Goal: Task Accomplishment & Management: Manage account settings

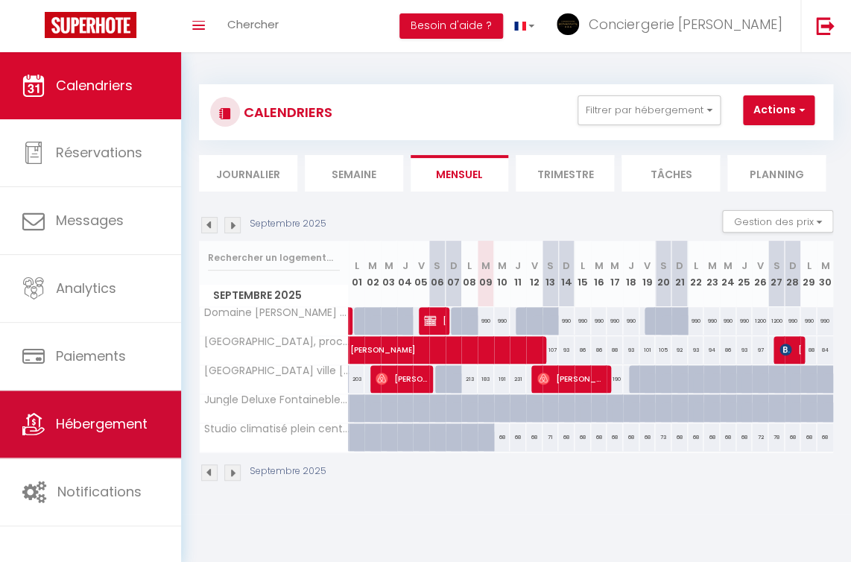
click at [101, 428] on span "Hébergement" at bounding box center [102, 424] width 92 height 19
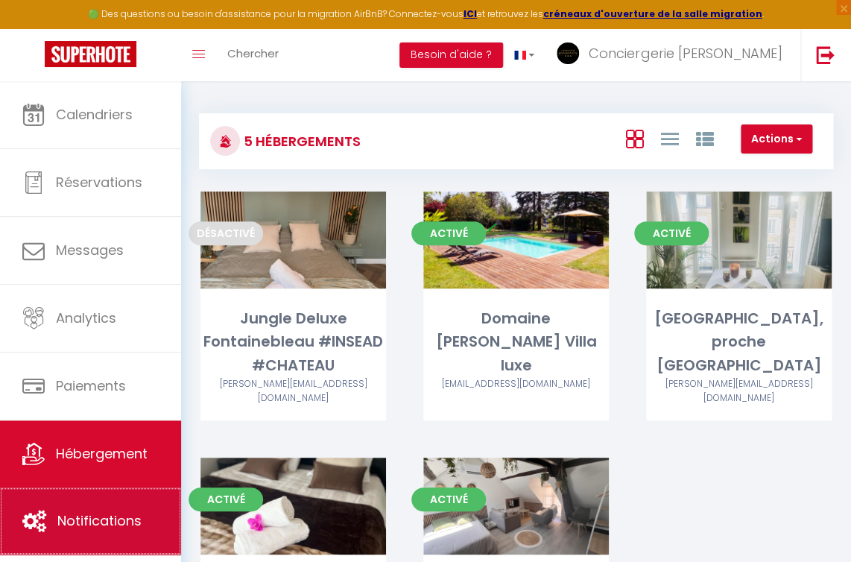
click at [110, 514] on link "Notifications" at bounding box center [90, 521] width 181 height 67
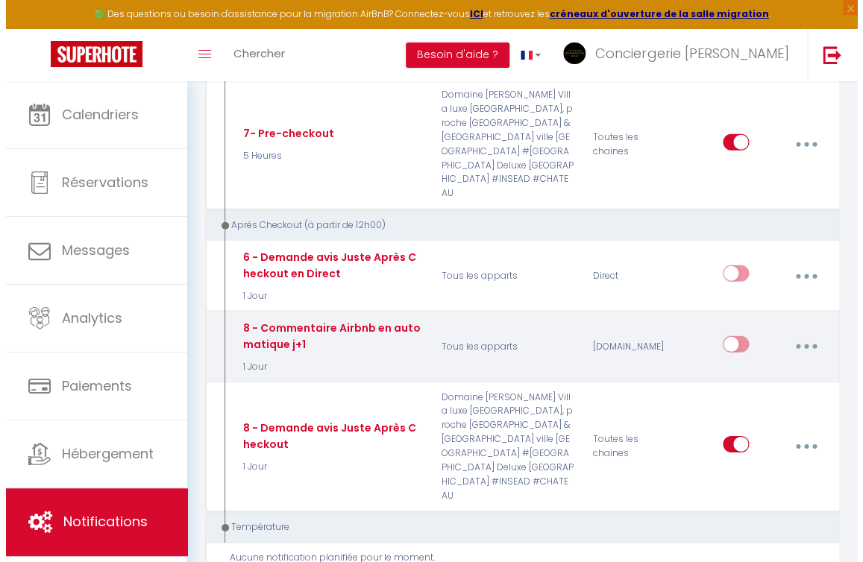
scroll to position [1056, 0]
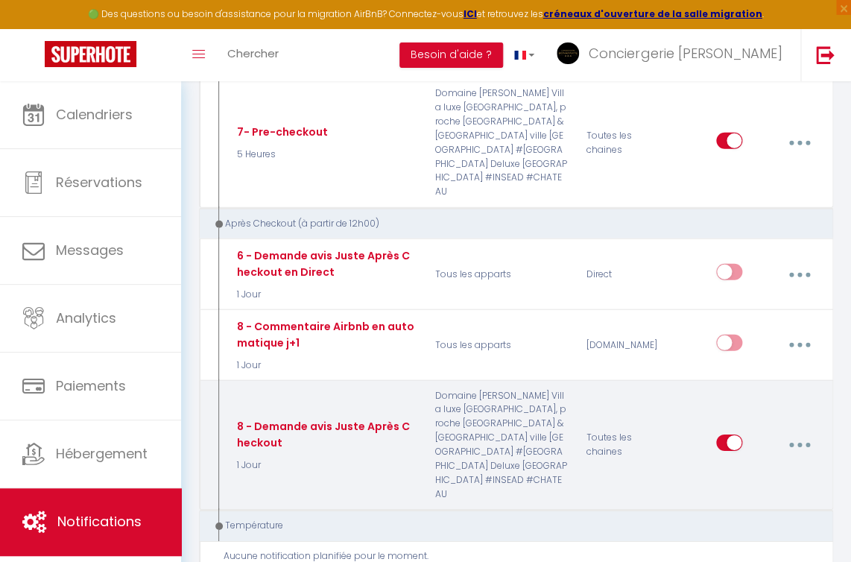
click at [310, 418] on div "8 - Demande avis Juste Après Checkout" at bounding box center [324, 434] width 183 height 33
click at [797, 431] on button "button" at bounding box center [800, 445] width 40 height 28
click at [737, 469] on link "Editer" at bounding box center [760, 481] width 110 height 25
type input "8 - Demande avis Juste Après Checkout"
select select "5"
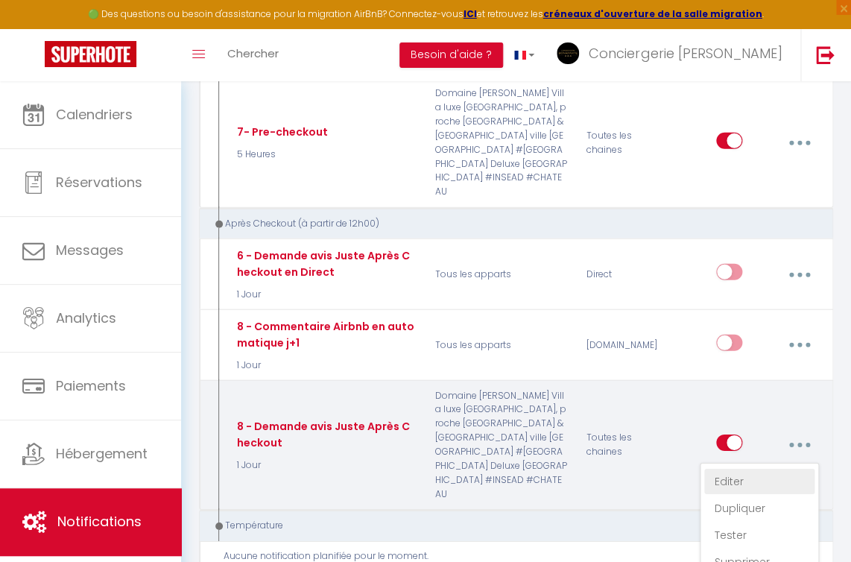
select select "1 Jour"
select select "if_booking_is_paid"
checkbox input "true"
checkbox input "false"
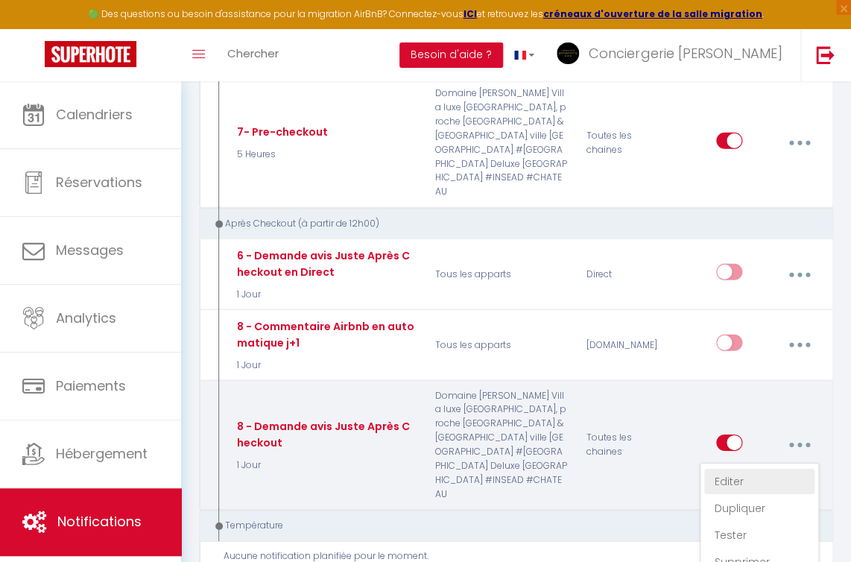
radio input "true"
type input "Merci d'avoir séjourné à [RENTAL:NAME] [RENTAL:CITY]"
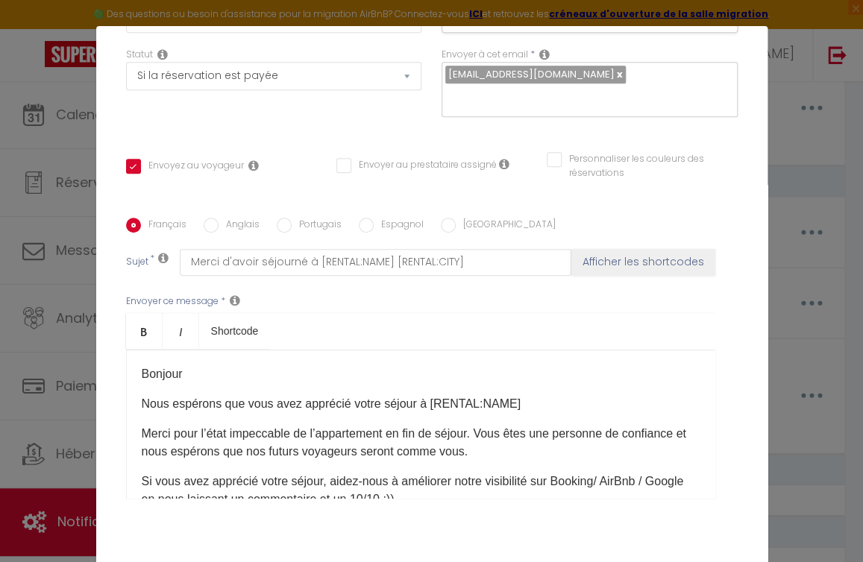
scroll to position [222, 0]
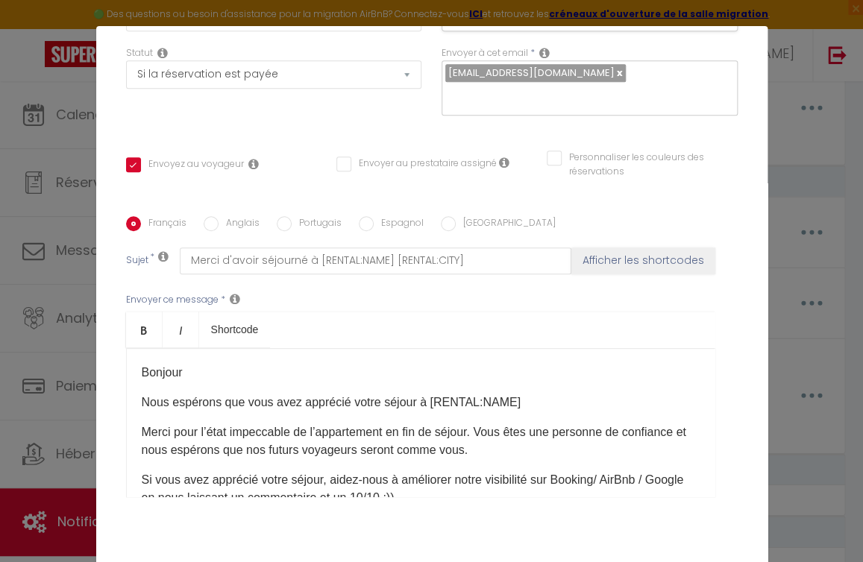
click at [300, 456] on p "Merci pour l’état impeccable de l’appartement en fin de séjour. Vous êtes une p…" at bounding box center [421, 441] width 558 height 36
click at [250, 428] on div "Bonjour Nous espérons que vous avez apprécié votre séjour à [RENTAL:NAME]​ Merc…" at bounding box center [420, 422] width 589 height 149
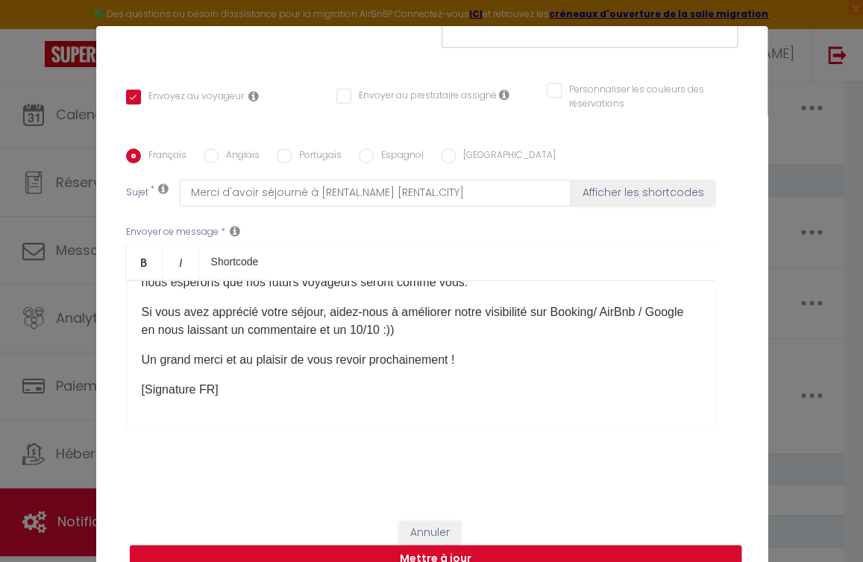
scroll to position [0, 0]
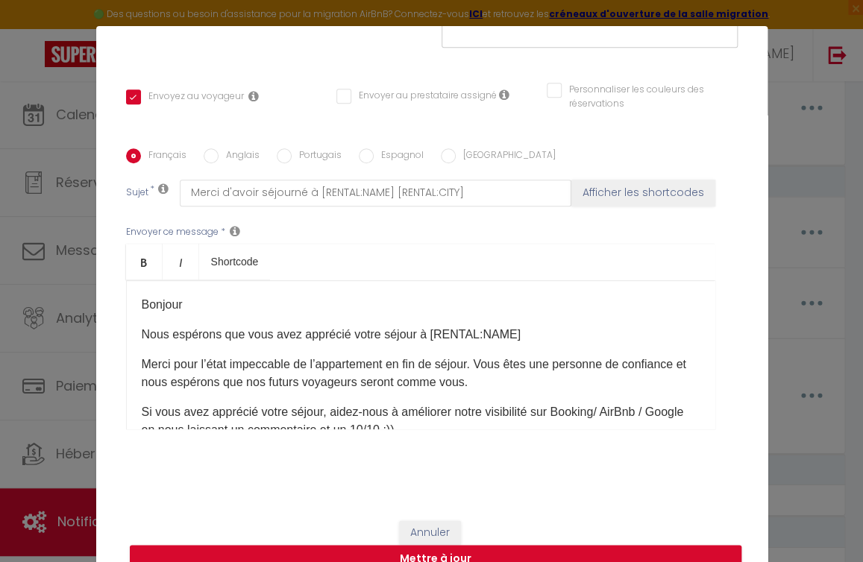
click at [776, 259] on div "Modifier la notification × Titre * 8 - Demande avis Juste Après Checkout Pour c…" at bounding box center [431, 281] width 863 height 562
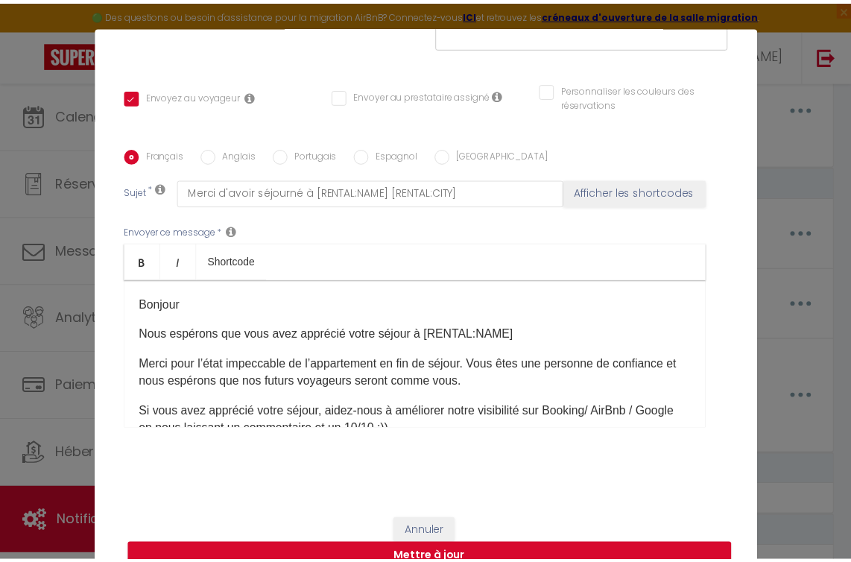
scroll to position [51, 0]
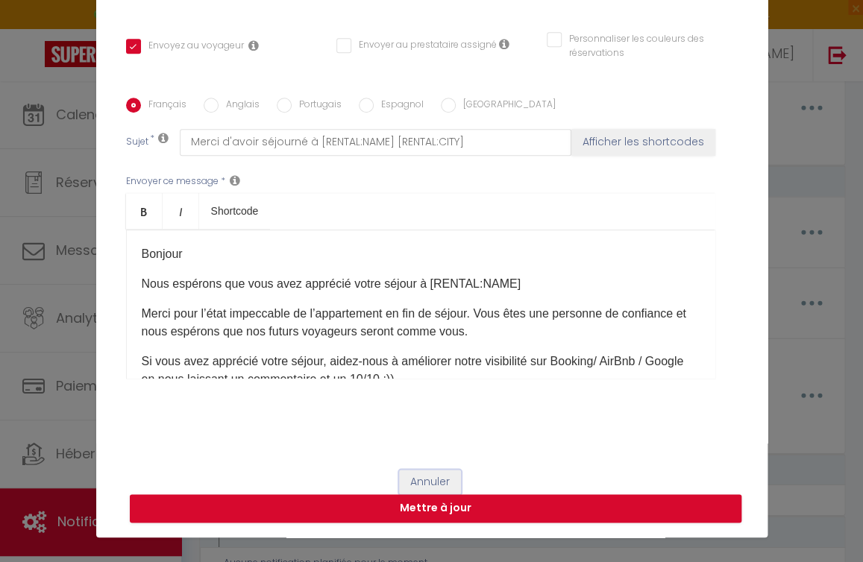
click at [427, 482] on button "Annuler" at bounding box center [430, 482] width 62 height 25
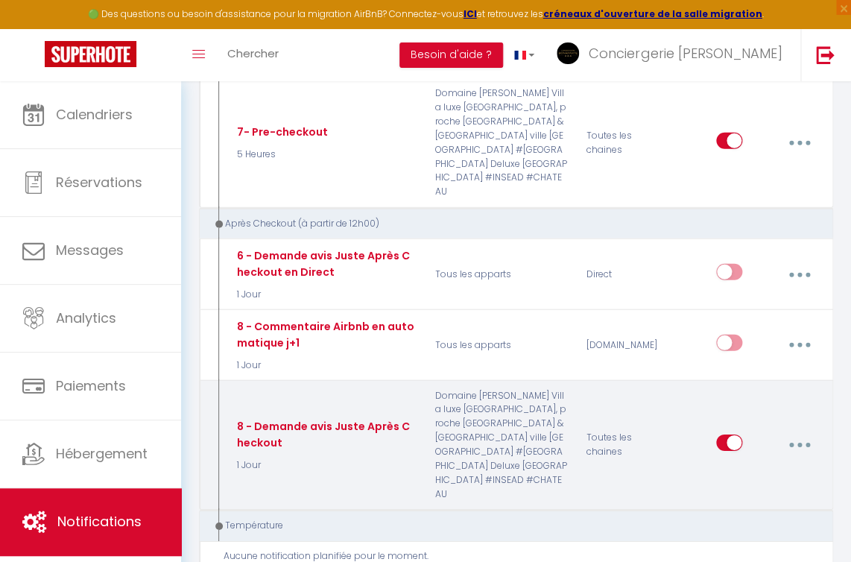
click at [803, 431] on button "button" at bounding box center [800, 445] width 40 height 28
click at [752, 496] on link "Dupliquer" at bounding box center [760, 508] width 110 height 25
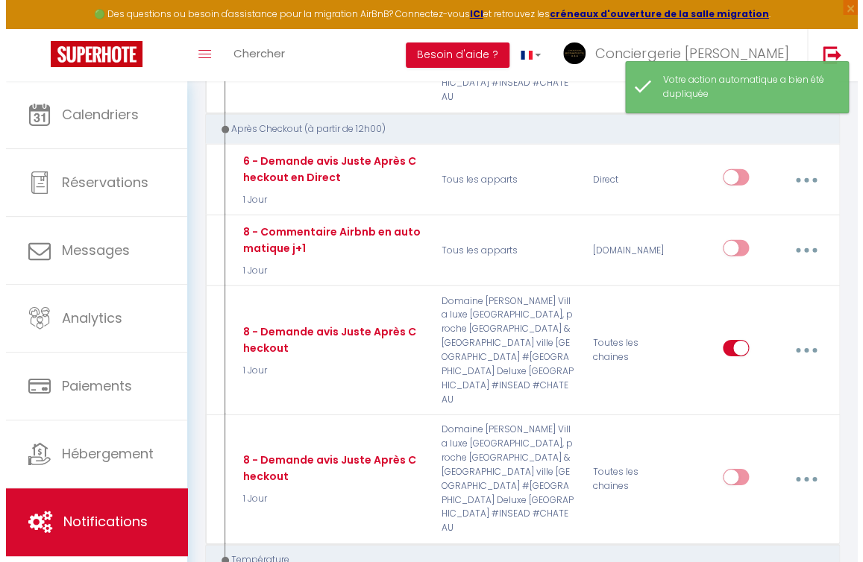
scroll to position [1153, 0]
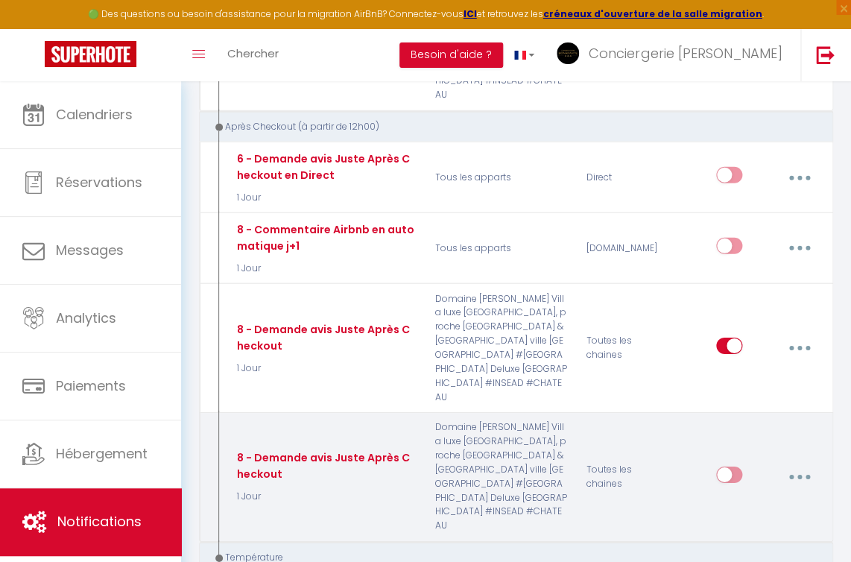
click at [798, 463] on button "button" at bounding box center [800, 477] width 40 height 28
click at [733, 500] on link "Editer" at bounding box center [760, 512] width 110 height 25
type input "8 - Demande avis Juste Après Checkout"
checkbox input "false"
select select "5"
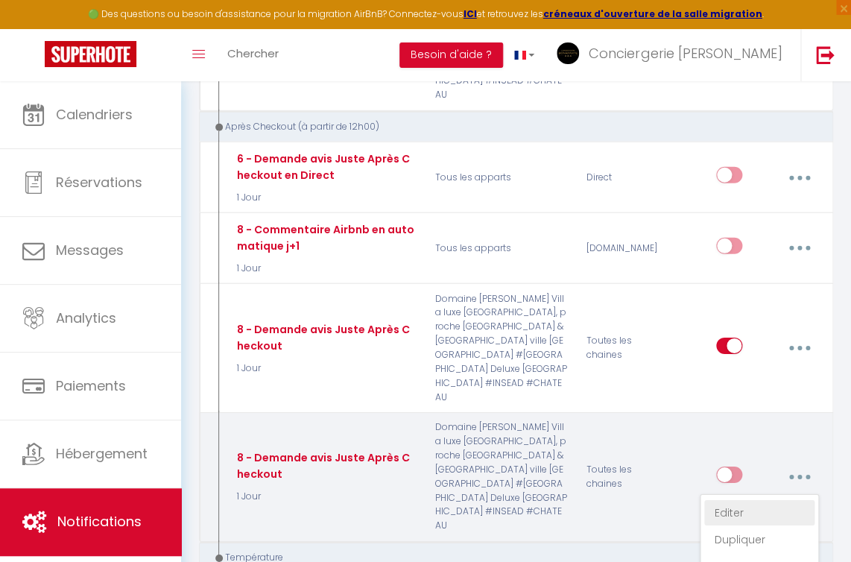
select select "1 Jour"
select select "if_booking_is_paid"
checkbox input "true"
checkbox input "false"
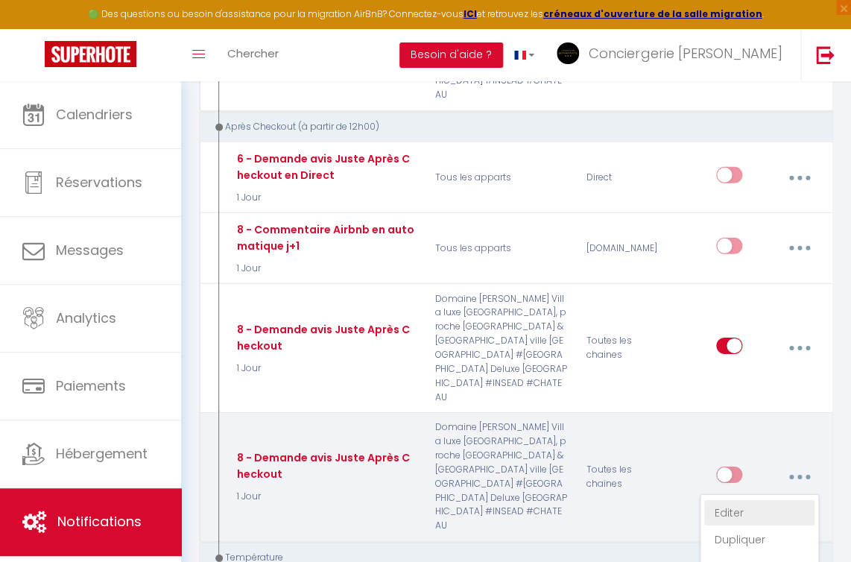
radio input "true"
type input "Merci d'avoir séjourné à [RENTAL:NAME] [RENTAL:CITY]"
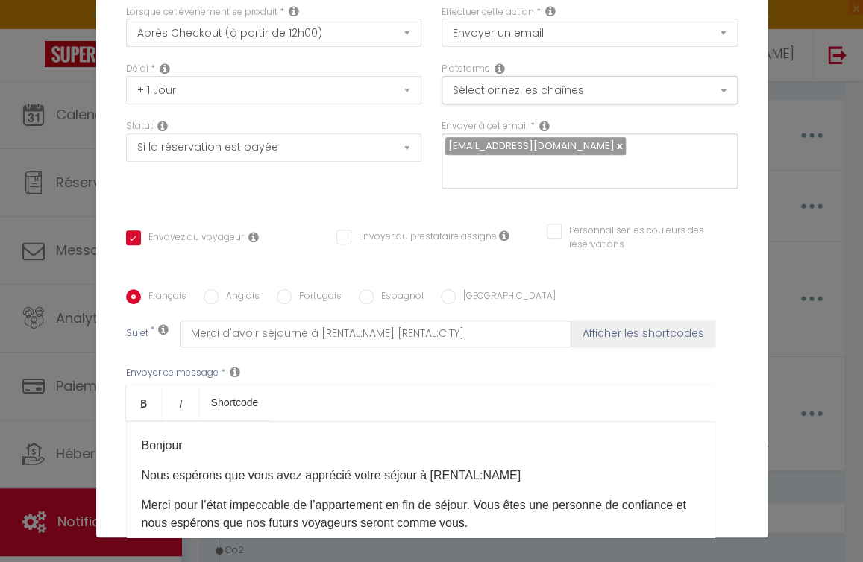
scroll to position [0, 0]
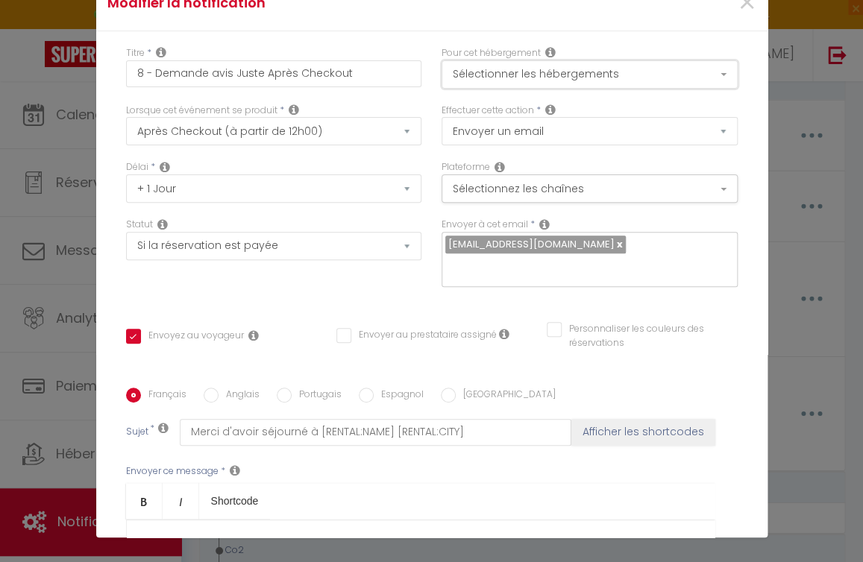
click at [511, 63] on button "Sélectionner les hébergements" at bounding box center [589, 74] width 296 height 28
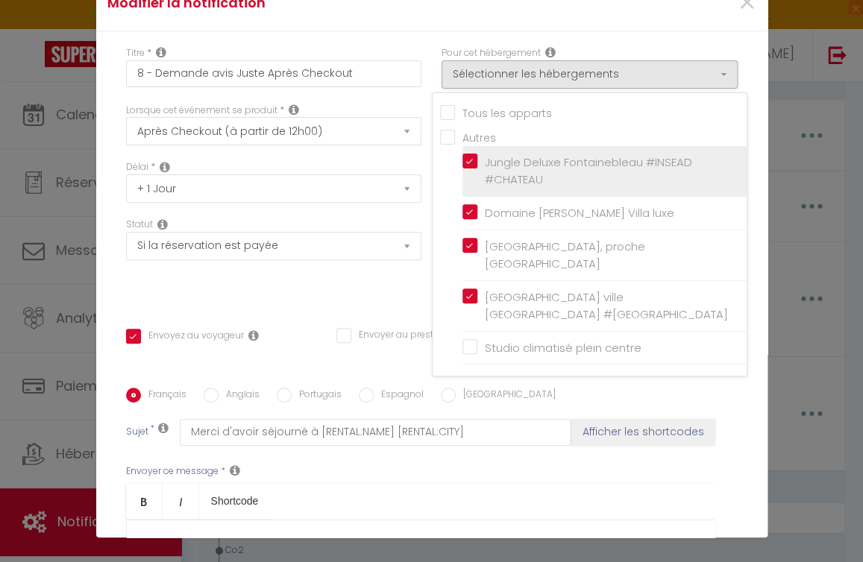
click at [462, 164] on input "Jungle Deluxe Fontainebleau #INSEAD #CHATEAU" at bounding box center [604, 170] width 284 height 15
checkbox input "false"
checkbox input "true"
checkbox input "false"
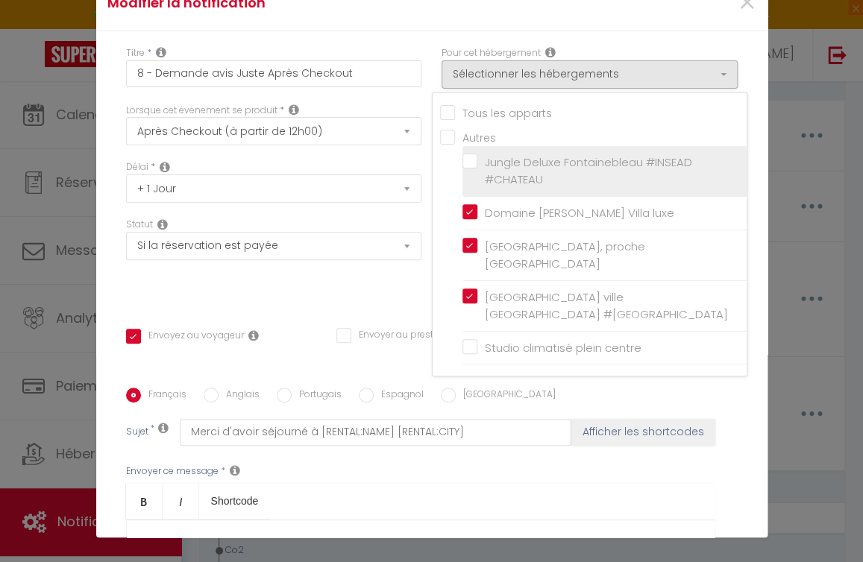
checkbox input "false"
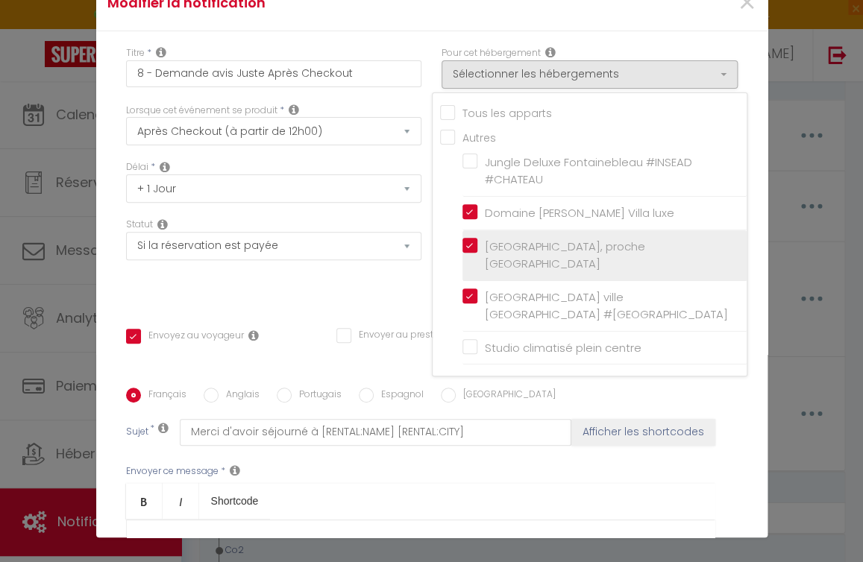
click at [477, 244] on label "[GEOGRAPHIC_DATA], proche [GEOGRAPHIC_DATA]" at bounding box center [606, 255] width 259 height 35
click at [462, 248] on input "[GEOGRAPHIC_DATA], proche [GEOGRAPHIC_DATA]" at bounding box center [604, 255] width 284 height 15
checkbox input "false"
checkbox input "true"
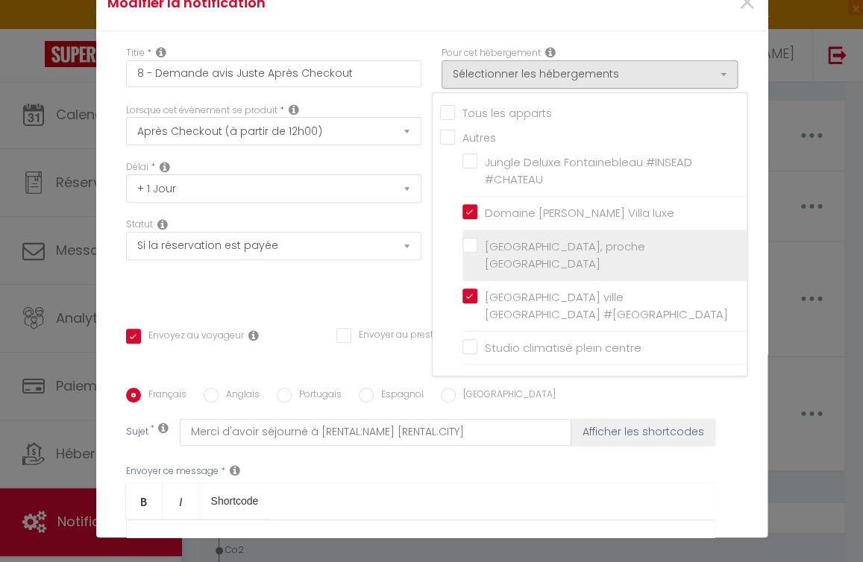
checkbox input "false"
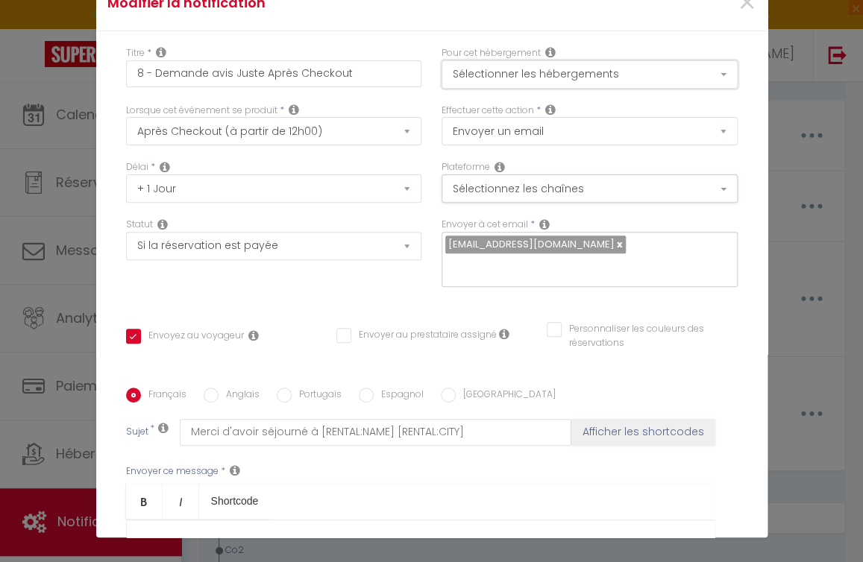
click at [489, 81] on button "Sélectionner les hébergements" at bounding box center [589, 74] width 296 height 28
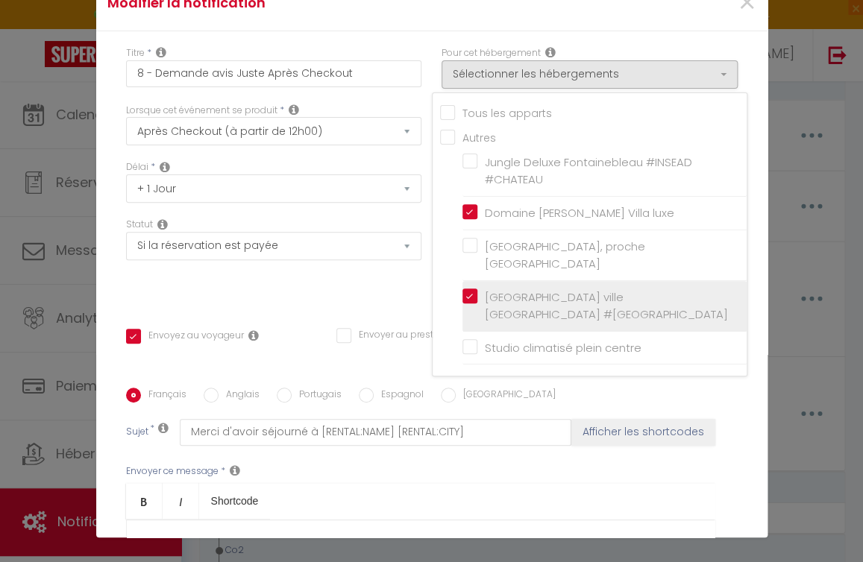
click at [462, 299] on input "[GEOGRAPHIC_DATA] ville [GEOGRAPHIC_DATA] #[GEOGRAPHIC_DATA]" at bounding box center [604, 305] width 284 height 15
checkbox input "false"
checkbox input "true"
checkbox input "false"
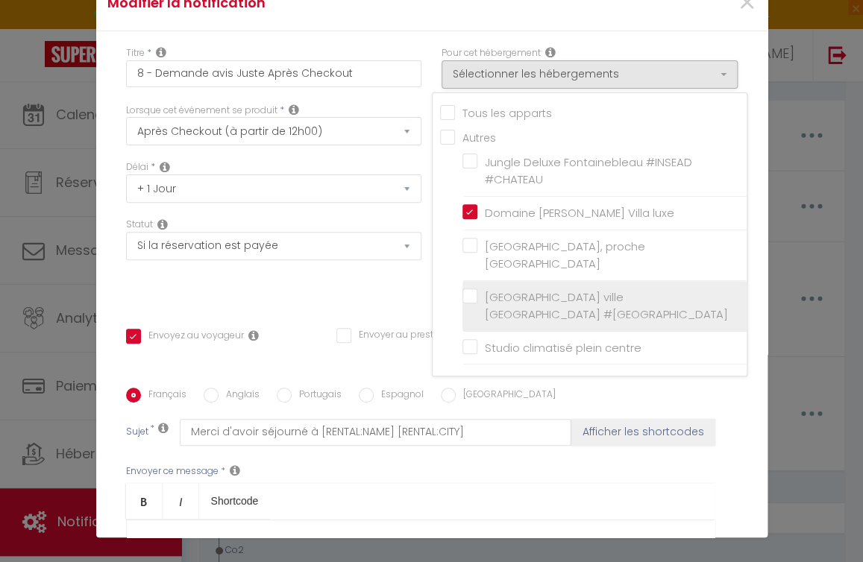
checkbox input "false"
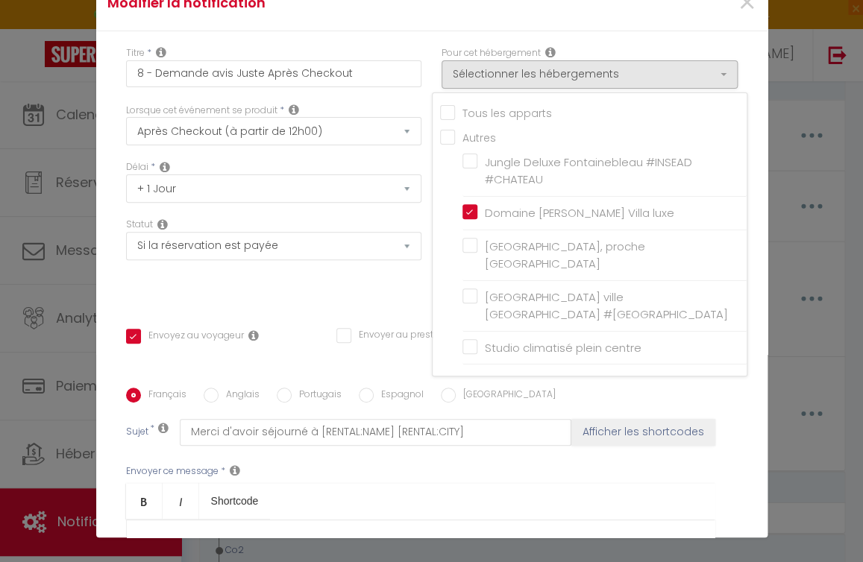
click at [518, 397] on div "Français Anglais Portugais Espagnol [GEOGRAPHIC_DATA]" at bounding box center [431, 396] width 611 height 16
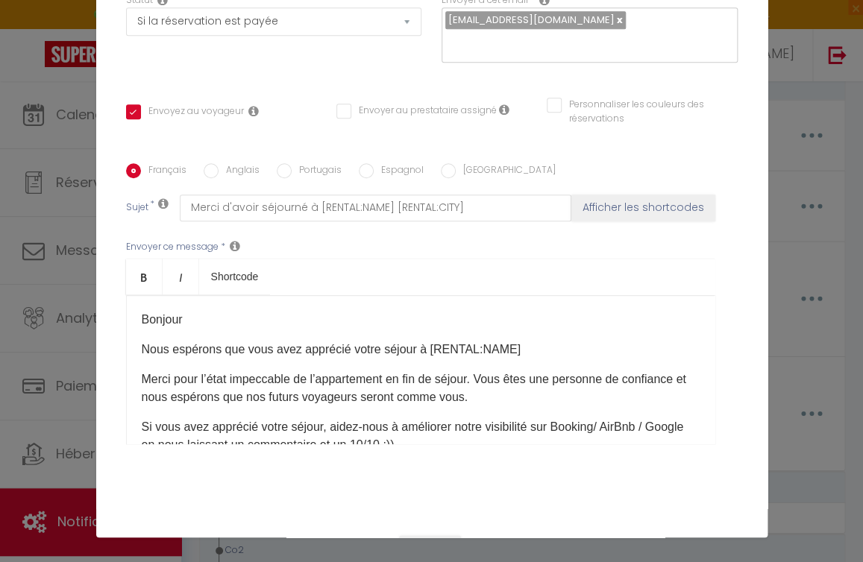
scroll to position [225, 0]
click at [345, 355] on p "Nous espérons que vous avez apprécié votre séjour à [RENTAL:NAME]​" at bounding box center [421, 349] width 558 height 18
drag, startPoint x: 517, startPoint y: 352, endPoint x: 411, endPoint y: 359, distance: 106.9
click at [411, 358] on p "Nous espérons que vous avez apprécié votre séjour à [RENTAL:NAME]​" at bounding box center [421, 349] width 558 height 18
click at [323, 380] on p "Merci pour l’état impeccable de l’appartement en fin de séjour. Vous êtes une p…" at bounding box center [421, 388] width 558 height 36
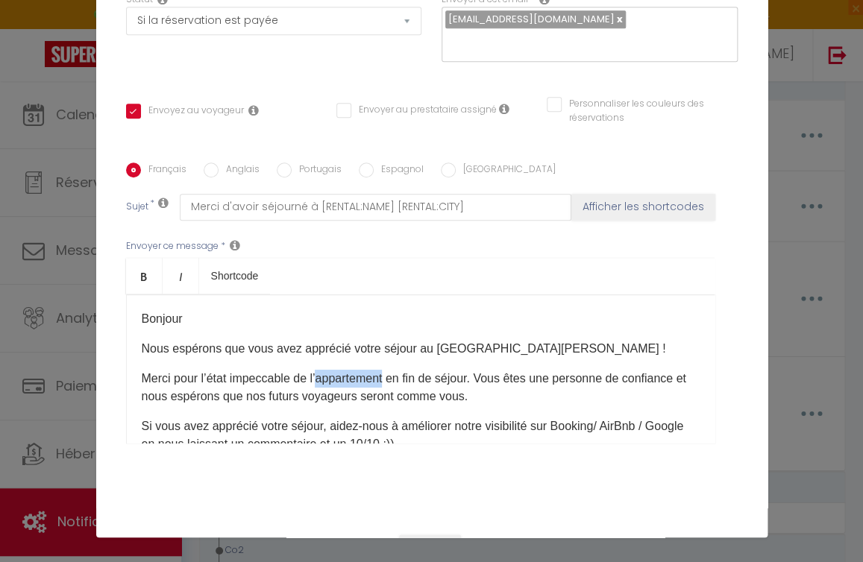
click at [323, 380] on p "Merci pour l’état impeccable de l’appartement en fin de séjour. Vous êtes une p…" at bounding box center [421, 388] width 558 height 36
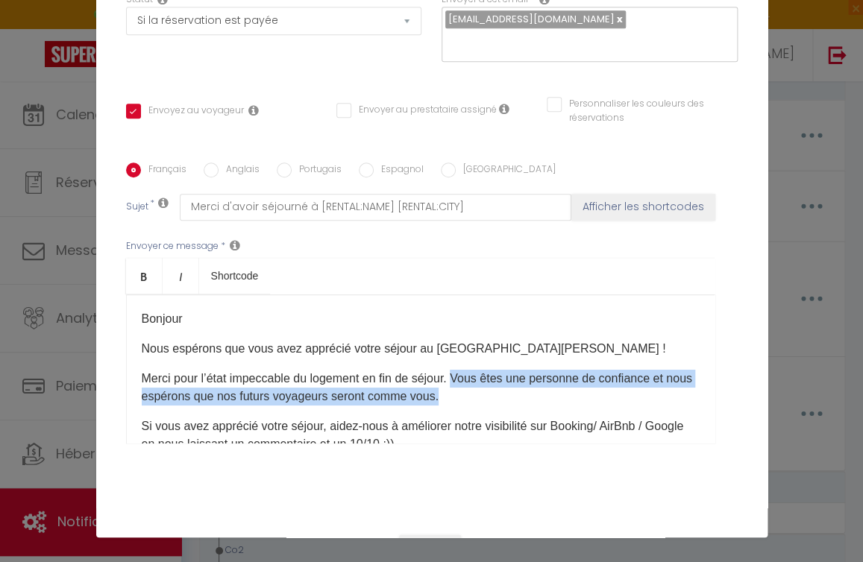
drag, startPoint x: 456, startPoint y: 382, endPoint x: 466, endPoint y: 399, distance: 19.4
click at [466, 399] on p "Merci pour l’état impeccable du logement en fin de séjour. Vous êtes une person…" at bounding box center [421, 388] width 558 height 36
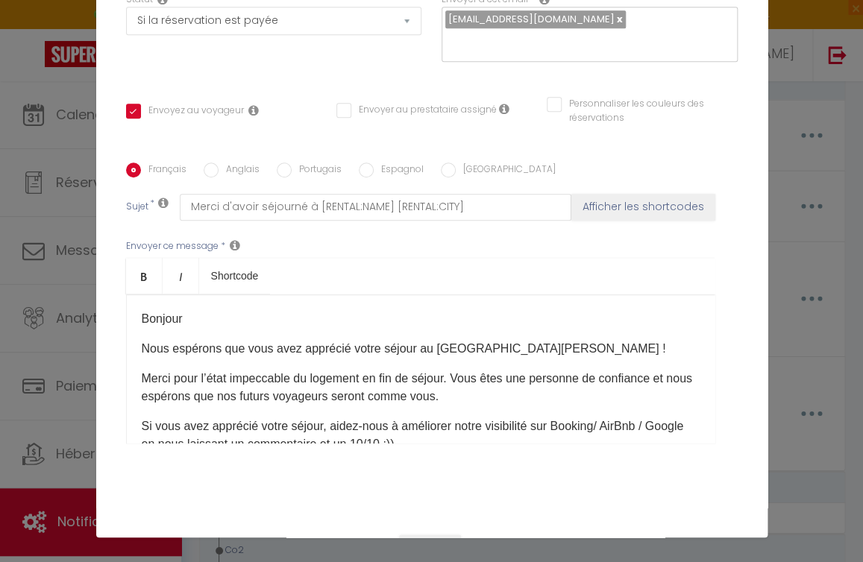
click at [467, 398] on p "Merci pour l’état impeccable du logement en fin de séjour. Vous êtes une person…" at bounding box center [421, 388] width 558 height 36
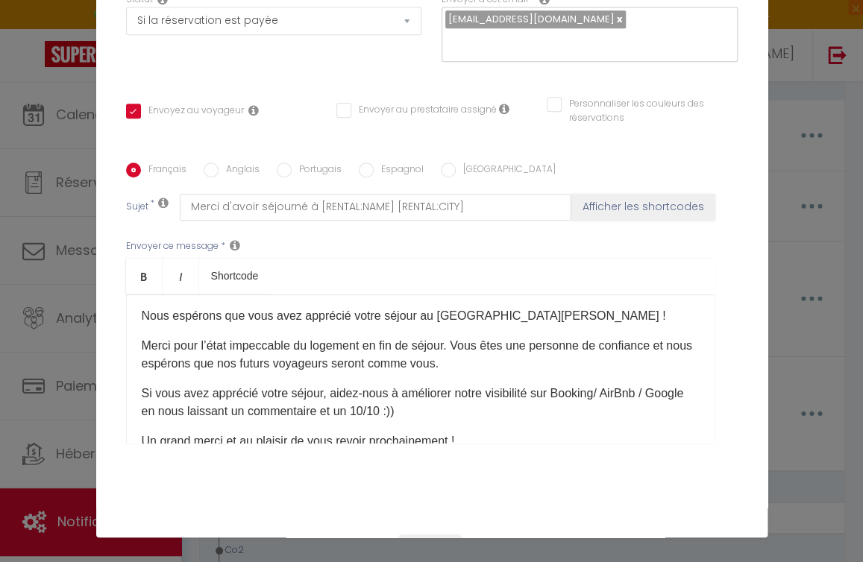
scroll to position [34, 0]
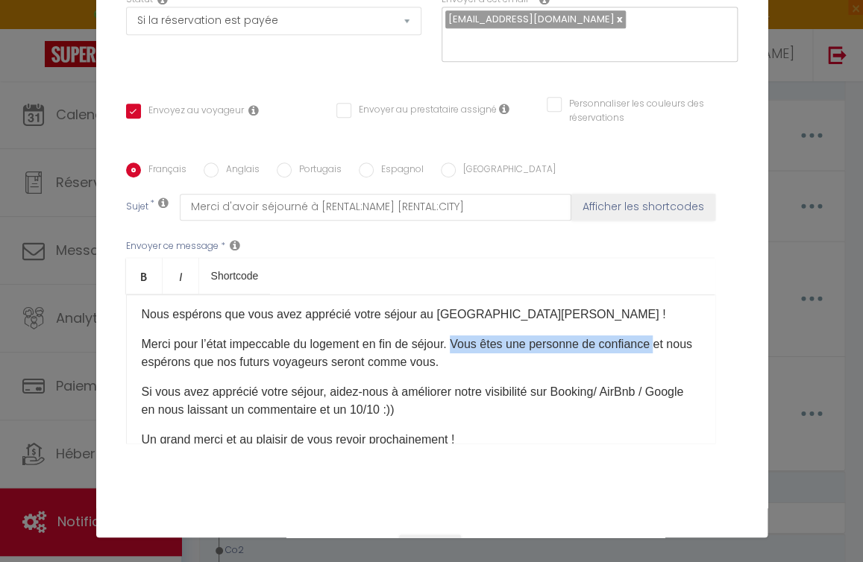
drag, startPoint x: 458, startPoint y: 350, endPoint x: 658, endPoint y: 351, distance: 199.1
click at [658, 351] on p "Merci pour l’état impeccable du logement en fin de séjour. Vous êtes une person…" at bounding box center [421, 353] width 558 height 36
click at [514, 371] on p "Merci pour l’état impeccable du logement en fin de séjour. Nous avons beaucoup …" at bounding box center [421, 353] width 558 height 36
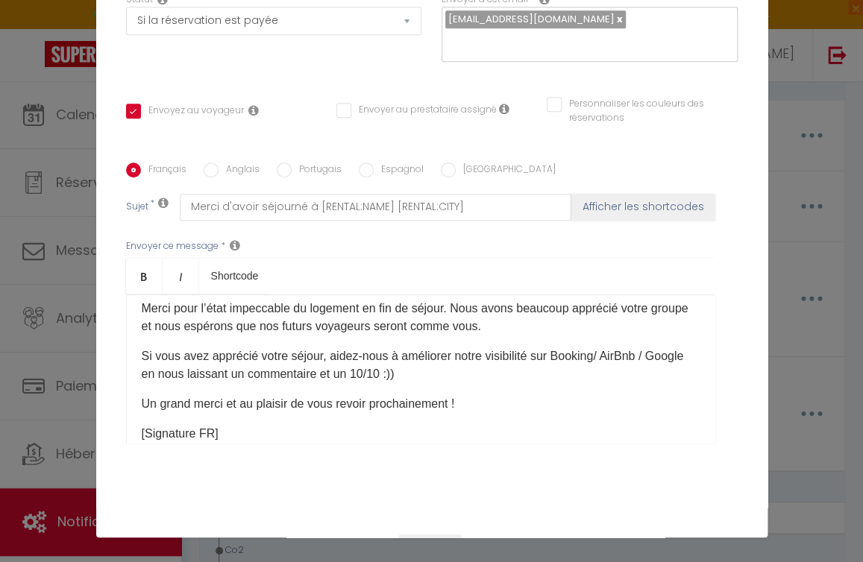
scroll to position [72, 0]
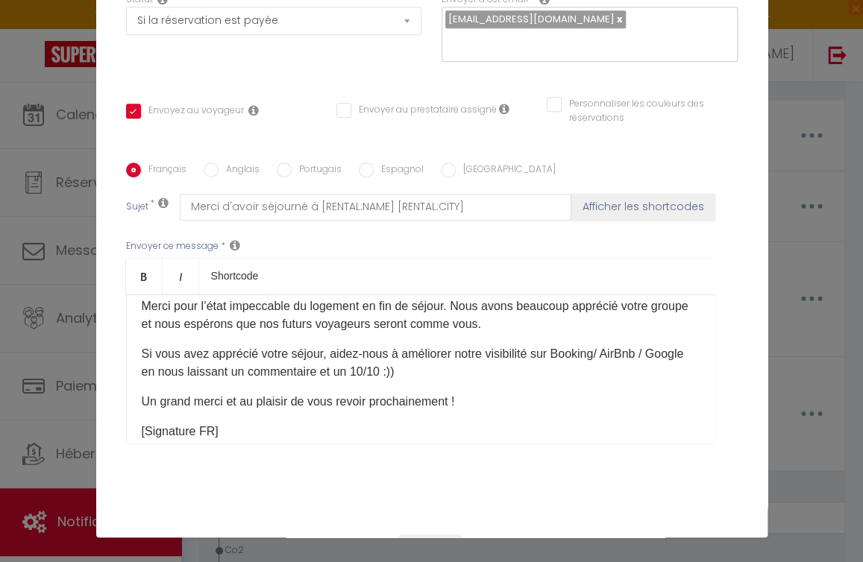
click at [224, 359] on p "Si vous avez apprécié votre séjour, aidez-nous à améliorer notre visibilité sur…" at bounding box center [421, 363] width 558 height 36
drag, startPoint x: 533, startPoint y: 361, endPoint x: 632, endPoint y: 355, distance: 99.3
click at [632, 355] on p "Si vous avez aimé votre séjour, aidez-nous à améliorer notre visibilité sur Boo…" at bounding box center [421, 363] width 558 height 36
drag, startPoint x: 311, startPoint y: 380, endPoint x: 227, endPoint y: 380, distance: 83.5
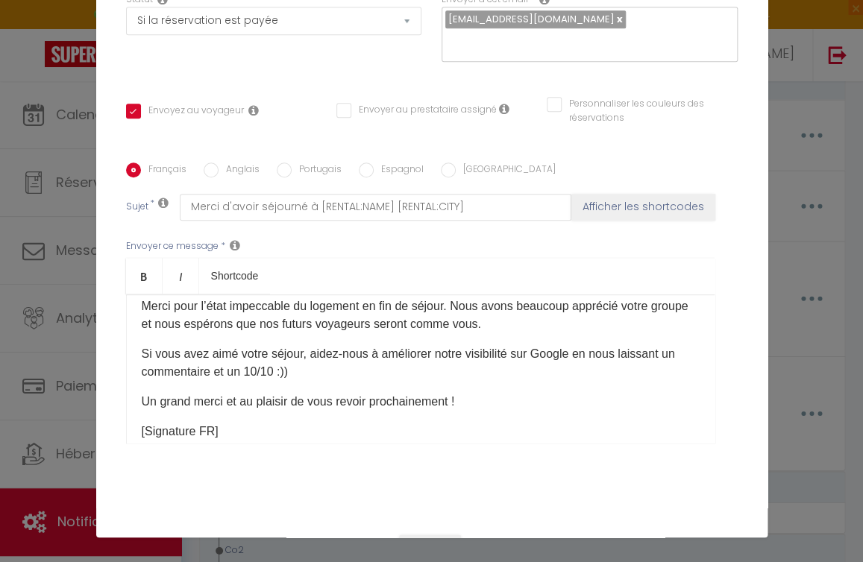
click at [227, 380] on p "Si vous avez aimé votre séjour, aidez-nous à améliorer notre visibilité sur Goo…" at bounding box center [421, 363] width 558 height 36
click at [154, 377] on p "Si vous avez aimé votre séjour, aidez-nous à améliorer notre visibilité sur Goo…" at bounding box center [421, 363] width 558 height 36
click at [221, 410] on p "Un grand merci et au plaisir de vous revoir prochainement !" at bounding box center [421, 402] width 558 height 18
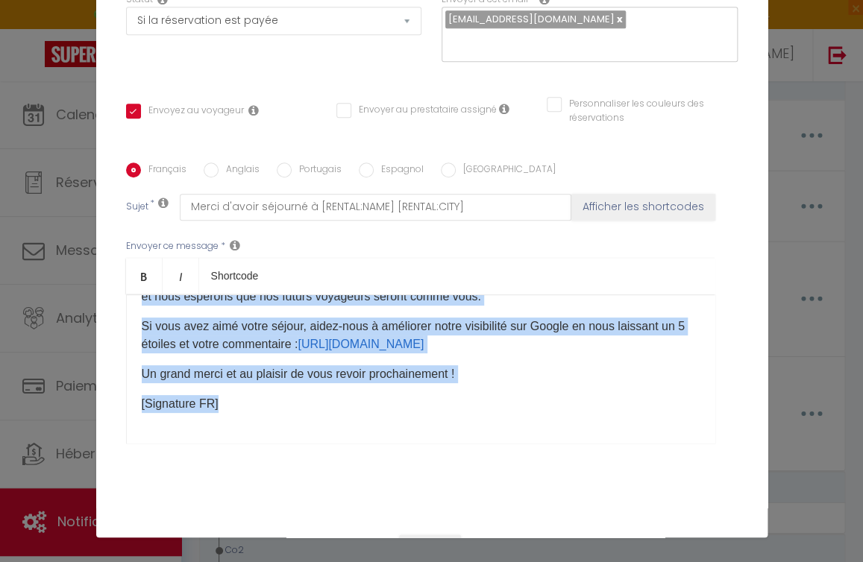
scroll to position [0, 0]
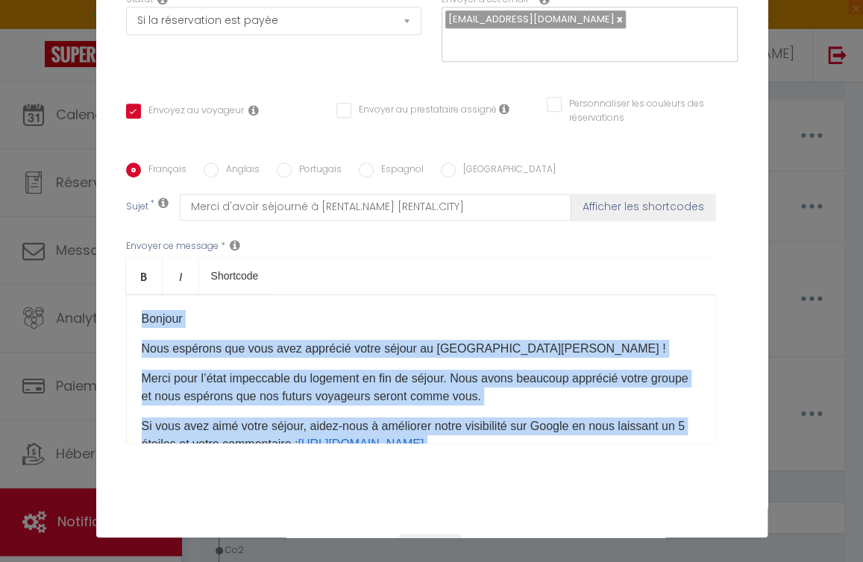
drag, startPoint x: 254, startPoint y: 417, endPoint x: 131, endPoint y: 258, distance: 200.9
click at [131, 294] on div "Bonjour Nous espérons que vous avez apprécié votre séjour au [GEOGRAPHIC_DATA][…" at bounding box center [420, 368] width 589 height 149
copy div "Bonjour Nous espérons que vous avez apprécié votre séjour au [GEOGRAPHIC_DATA][…"
click at [284, 344] on div "Bonjour Nous espérons que vous avez apprécié votre séjour au [GEOGRAPHIC_DATA][…" at bounding box center [420, 368] width 589 height 149
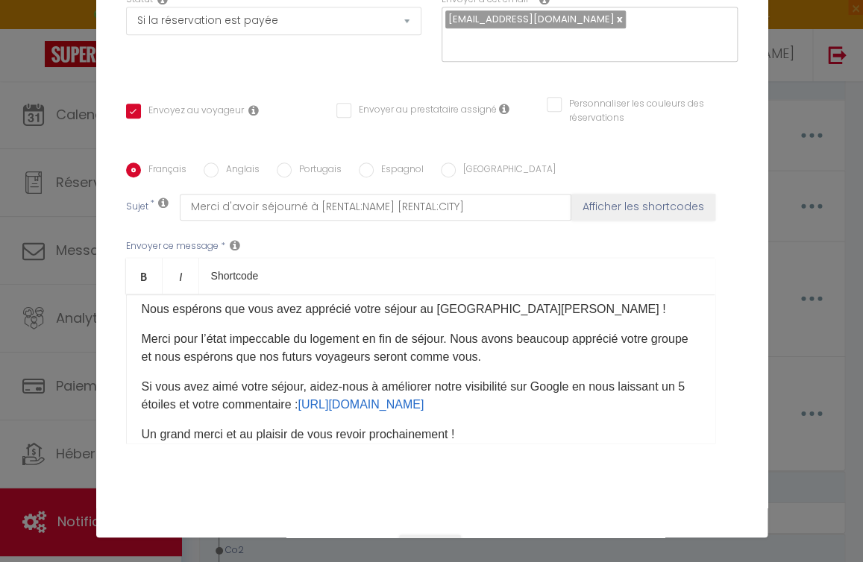
scroll to position [49, 0]
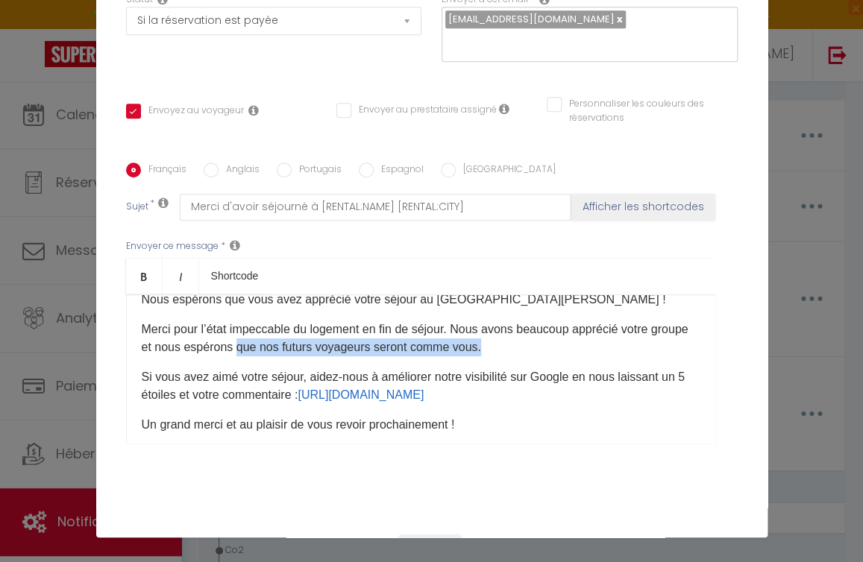
drag, startPoint x: 270, startPoint y: 355, endPoint x: 515, endPoint y: 347, distance: 245.4
click at [515, 347] on p "Merci pour l’état impeccable du logement en fin de séjour. Nous avons beaucoup …" at bounding box center [421, 339] width 558 height 36
click at [511, 353] on p "Merci pour l’état impeccable du logement en fin de séjour. Nous avons beaucoup …" at bounding box center [421, 339] width 558 height 36
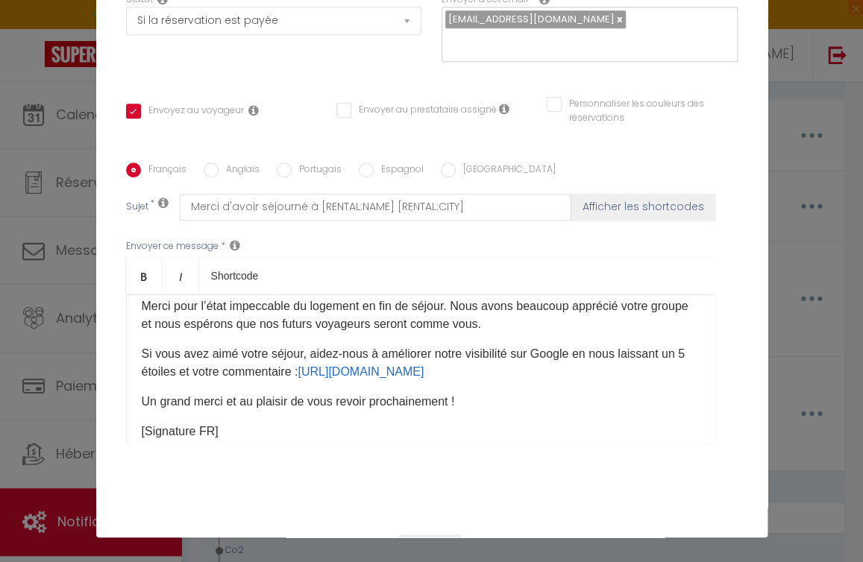
scroll to position [81, 0]
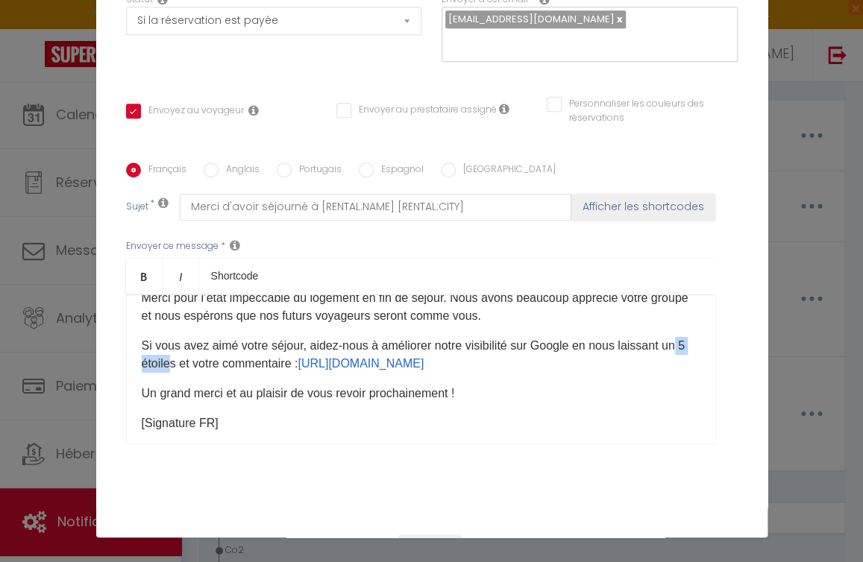
drag, startPoint x: 147, startPoint y: 369, endPoint x: 195, endPoint y: 368, distance: 47.7
click at [195, 368] on p "Si vous avez aimé votre séjour, aidez-nous à améliorer notre visibilité sur Goo…" at bounding box center [421, 355] width 558 height 36
click at [142, 399] on p "Un grand merci et au plaisir de vous revoir prochainement !" at bounding box center [421, 394] width 558 height 18
click at [222, 397] on p "Un grand merci et au plaisir de vous revoir prochainement !" at bounding box center [421, 394] width 558 height 18
click at [456, 397] on p "Un grand merci ! Au plaisir de vous revoir prochainement !" at bounding box center [421, 394] width 558 height 18
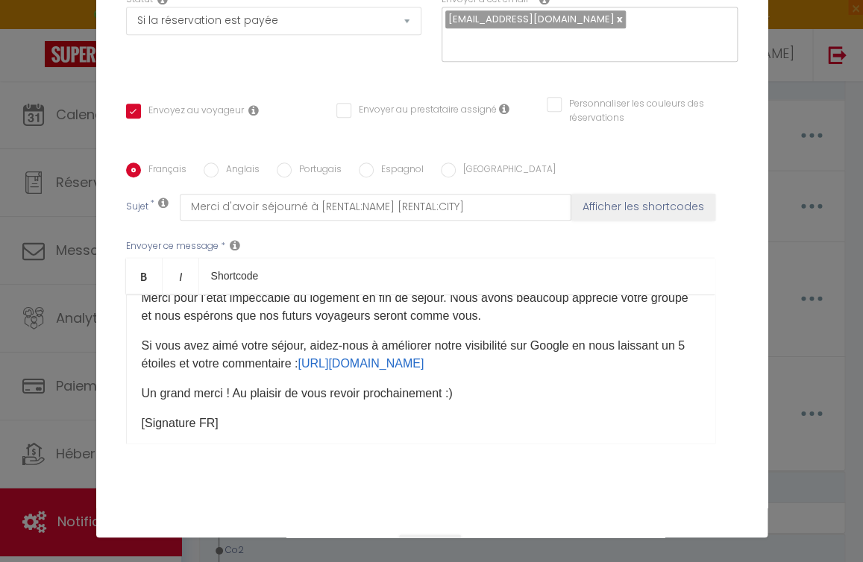
click at [447, 401] on p "Un grand merci ! Au plaisir de vous revoir prochainement :)" at bounding box center [421, 394] width 558 height 18
click at [397, 397] on p "Un grand merci ! Au plaisir de vous revoir prochainement :)" at bounding box center [421, 394] width 558 height 18
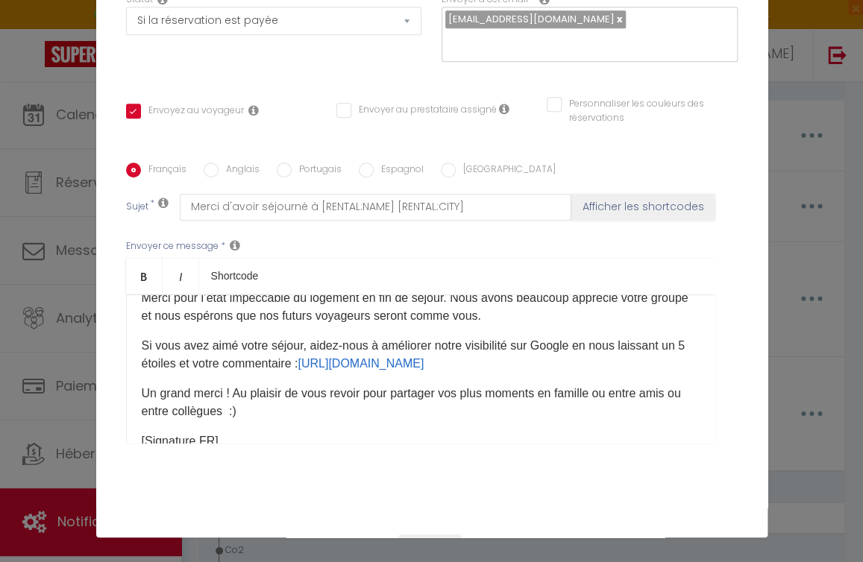
click at [538, 402] on p "Un grand merci ! Au plaisir de vous revoir pour partager vos plus moments en fa…" at bounding box center [421, 403] width 558 height 36
click at [618, 401] on p "Un grand merci ! Au plaisir de vous revoir pour partager vos plus moments, en f…" at bounding box center [421, 403] width 558 height 36
click at [292, 416] on p "Un grand merci ! Au plaisir de vous revoir pour partager vos plus moments, en f…" at bounding box center [421, 403] width 558 height 36
click at [265, 420] on p "Un grand merci ! Au plaisir de vous revoir pour partager vos plus moments, en f…" at bounding box center [421, 403] width 558 height 36
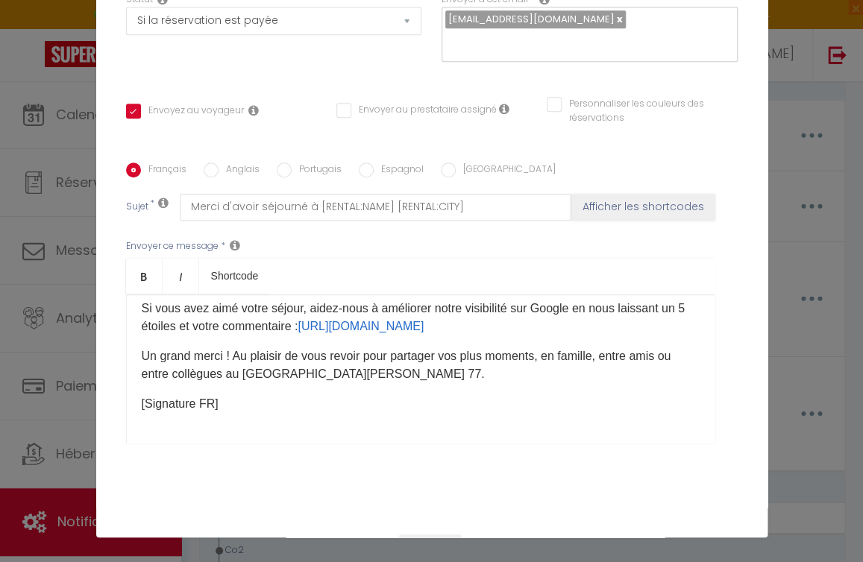
scroll to position [295, 0]
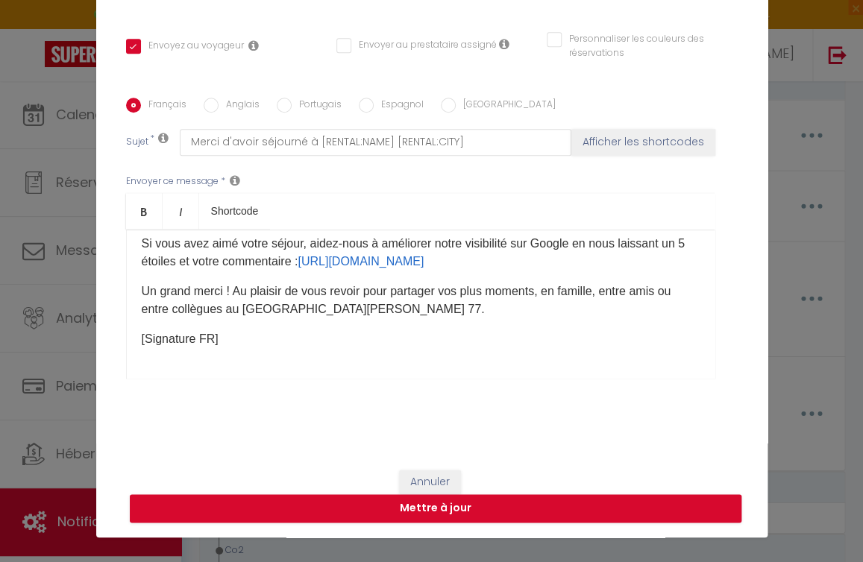
click at [260, 356] on div "Bonjour Nous espérons que vous avez apprécié votre séjour au [GEOGRAPHIC_DATA][…" at bounding box center [420, 304] width 589 height 149
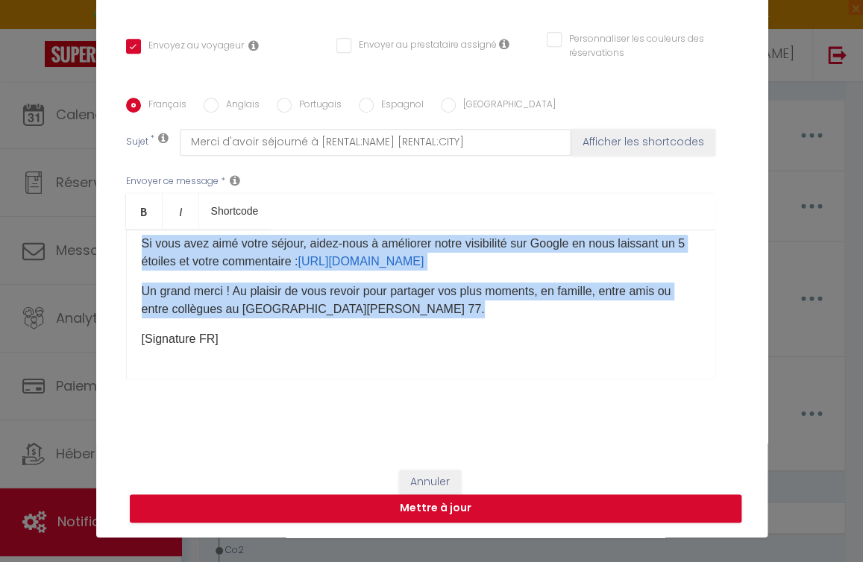
copy div "Bonjour Nous espérons que vous avez apprécié votre séjour au [GEOGRAPHIC_DATA][…"
click at [403, 506] on button "Mettre à jour" at bounding box center [435, 508] width 611 height 28
checkbox input "true"
checkbox input "false"
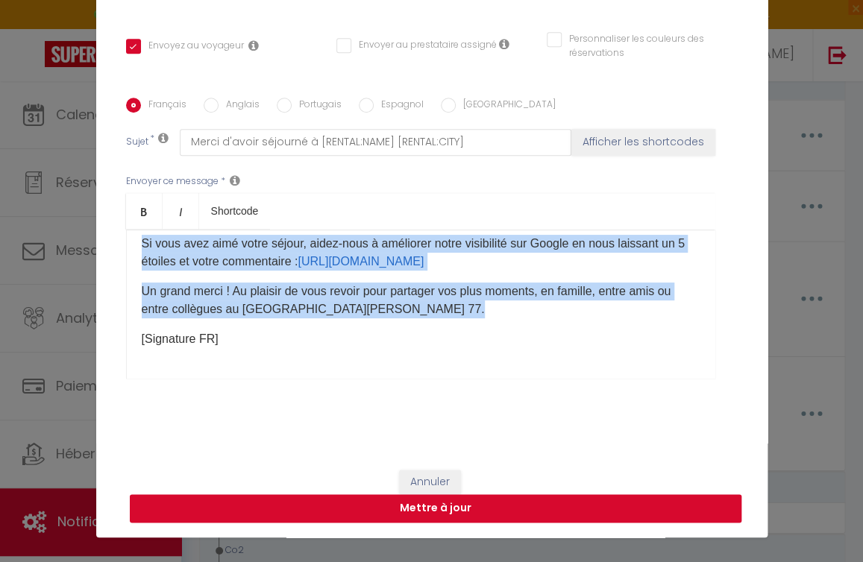
scroll to position [280, 0]
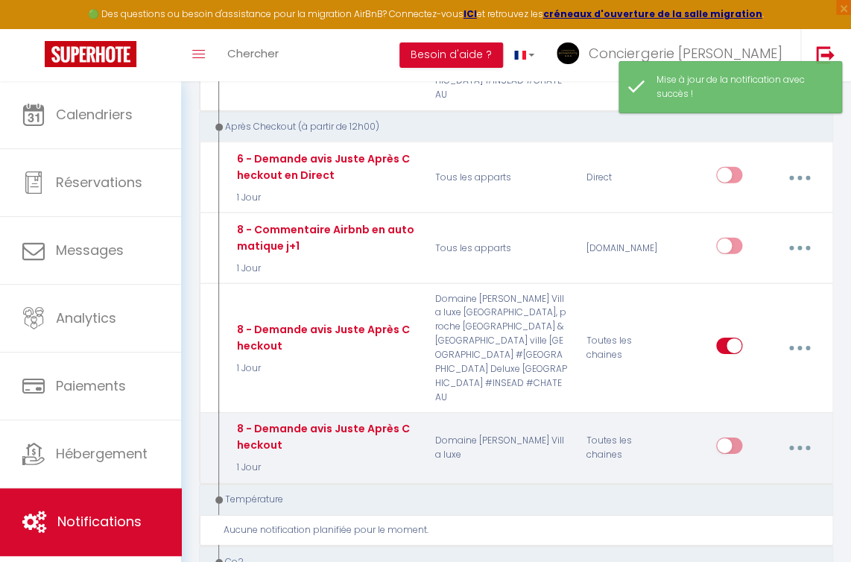
click at [726, 438] on input "checkbox" at bounding box center [729, 449] width 26 height 22
checkbox input "true"
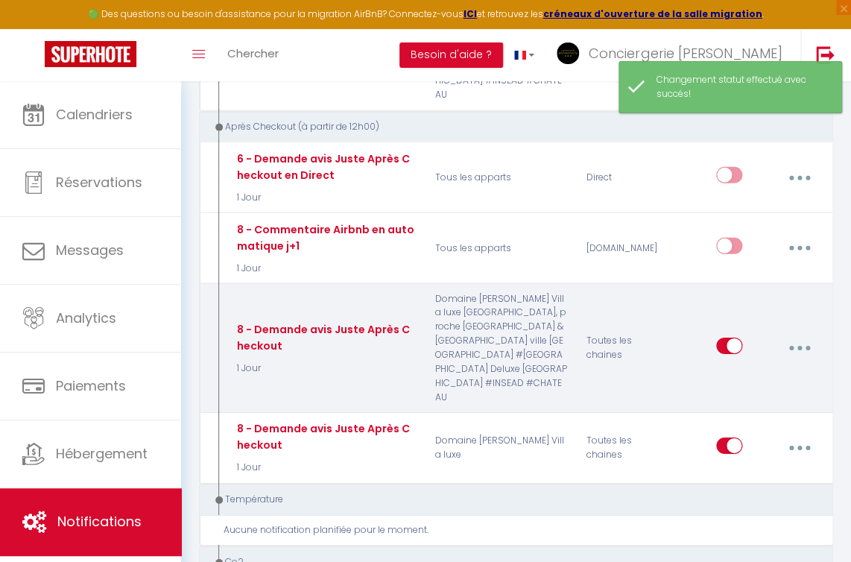
click at [799, 346] on icon "button" at bounding box center [800, 348] width 4 height 4
click at [757, 372] on link "Editer" at bounding box center [760, 384] width 110 height 25
type input "8 - Demande avis Juste Après Checkout"
select select "5"
select select "1 Jour"
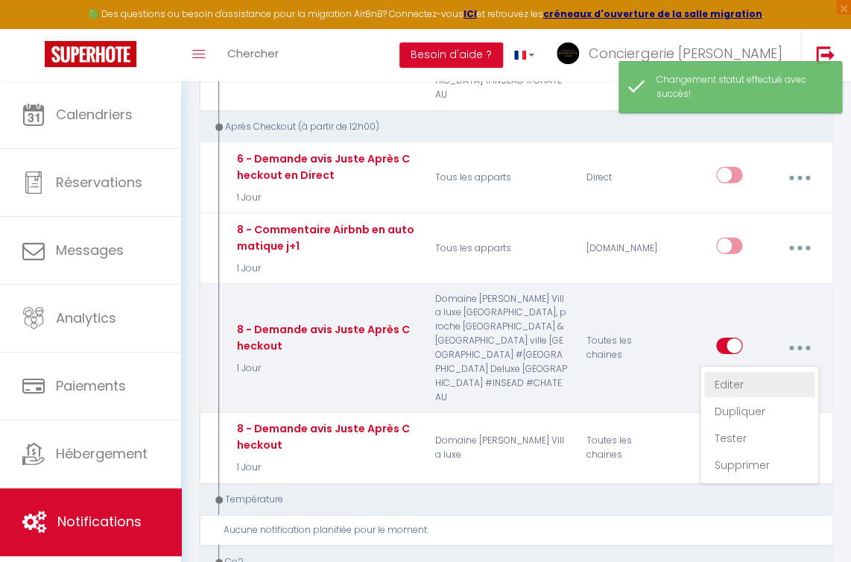
select select "if_booking_is_paid"
checkbox input "true"
checkbox input "false"
radio input "true"
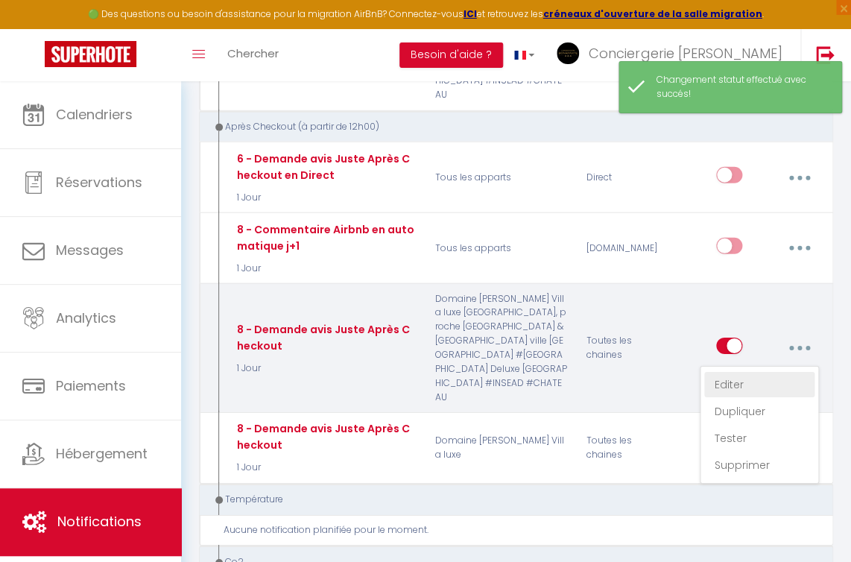
type input "Merci d'avoir séjourné à [RENTAL:NAME] [RENTAL:CITY]"
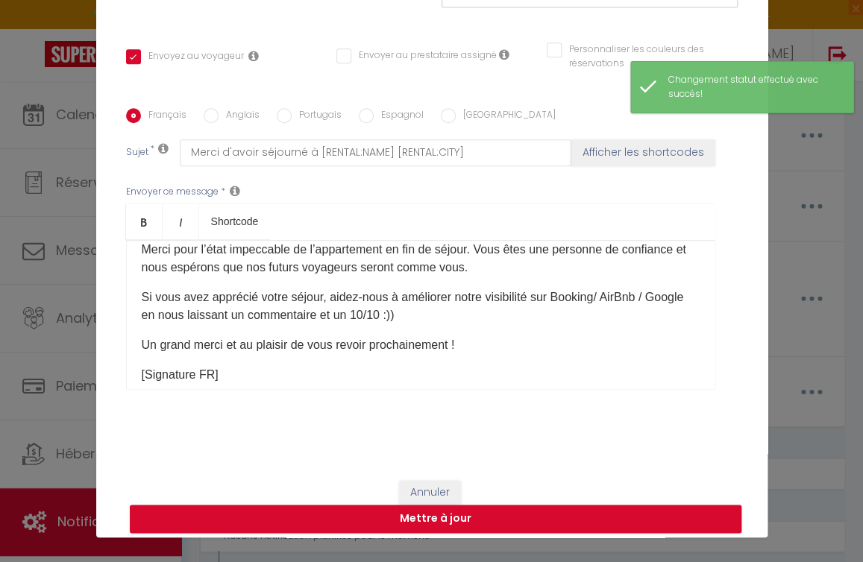
scroll to position [72, 0]
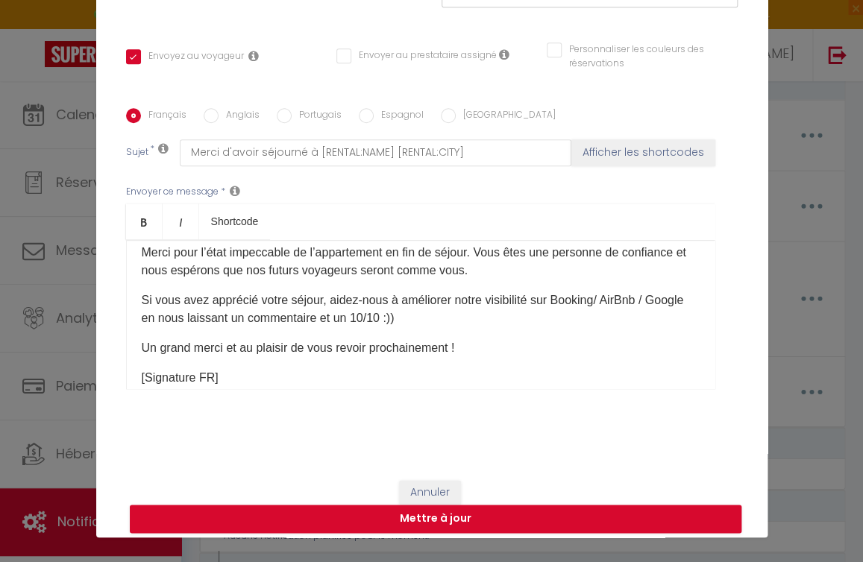
click at [453, 327] on p "Si vous avez apprécié votre séjour, aidez-nous à améliorer notre visibilité sur…" at bounding box center [421, 310] width 558 height 36
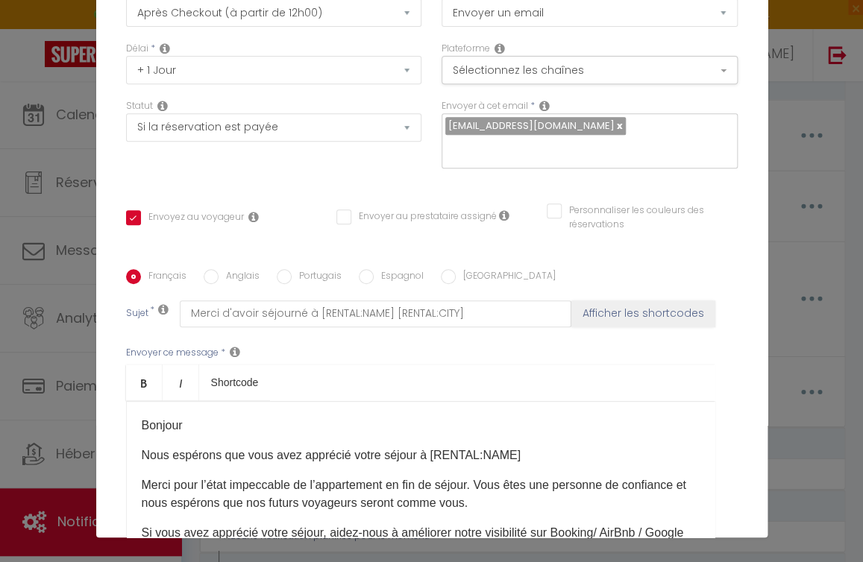
scroll to position [0, 0]
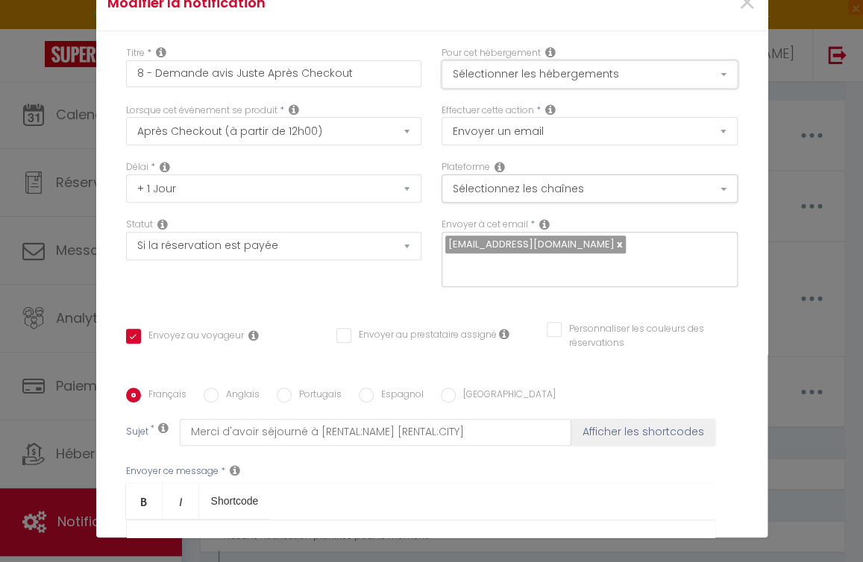
click at [536, 79] on button "Sélectionner les hébergements" at bounding box center [589, 74] width 296 height 28
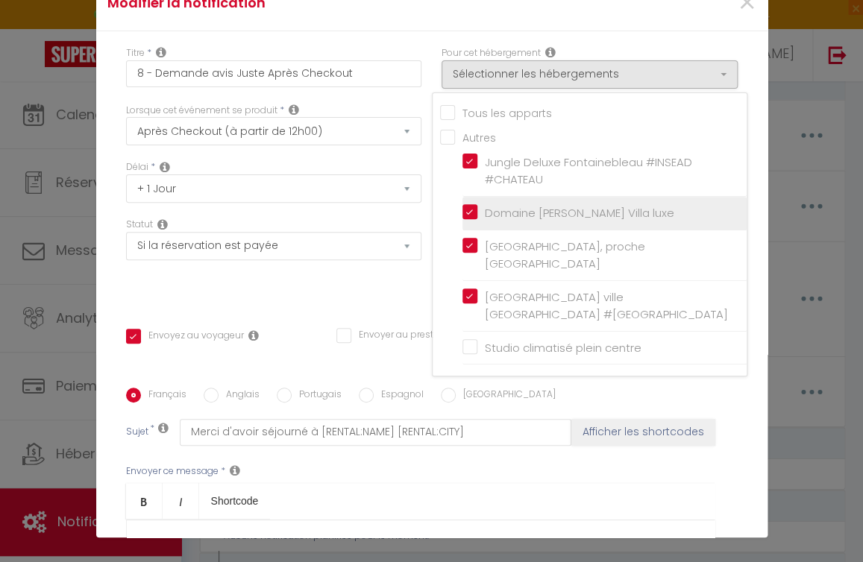
click at [462, 213] on input "Domaine [PERSON_NAME] Villa luxe" at bounding box center [604, 213] width 284 height 15
checkbox input "false"
checkbox input "true"
checkbox input "false"
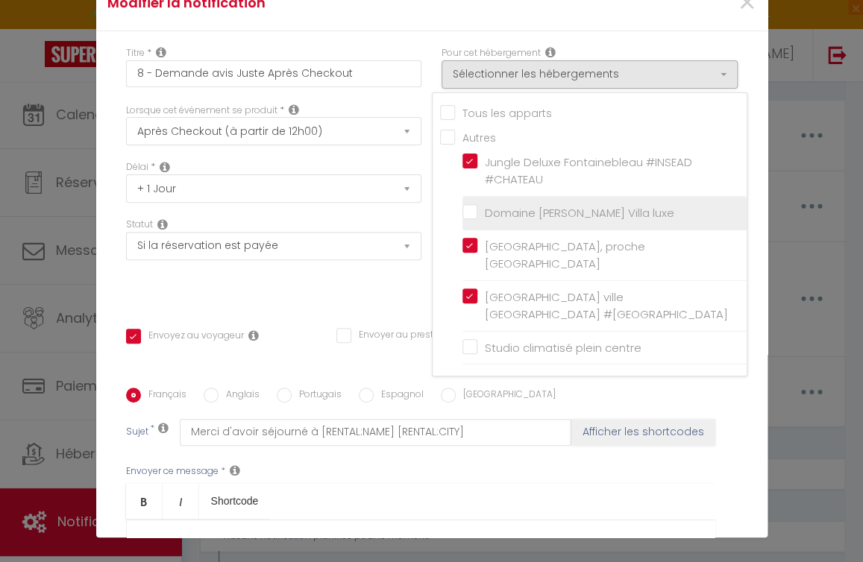
checkbox input "false"
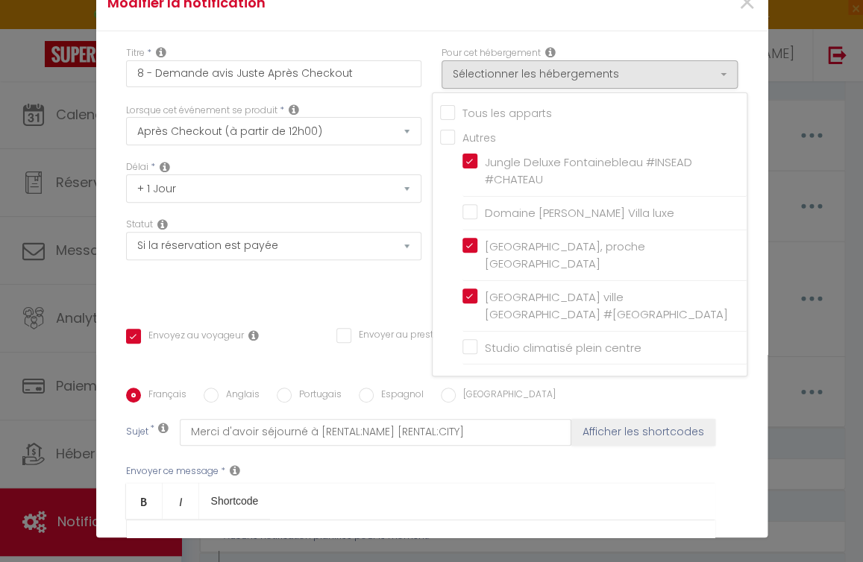
scroll to position [295, 0]
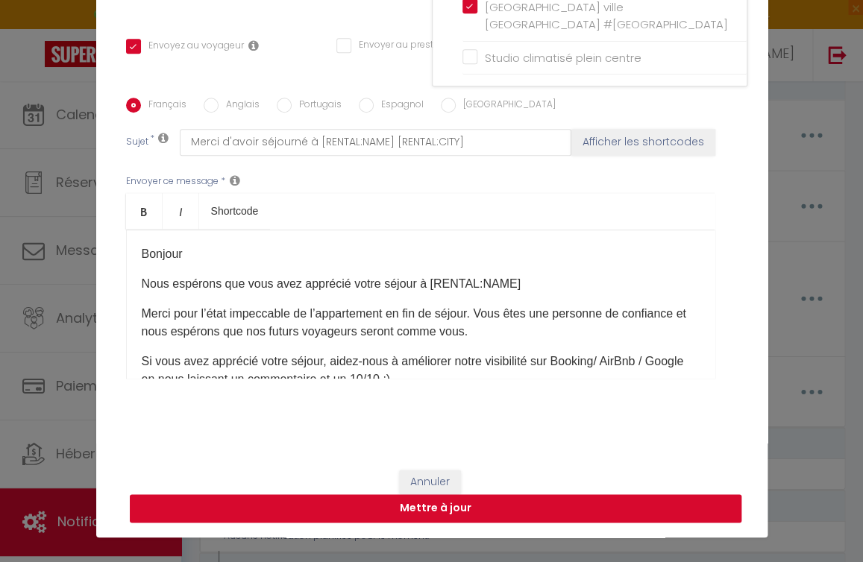
click at [407, 513] on button "Mettre à jour" at bounding box center [435, 508] width 611 height 28
checkbox input "true"
checkbox input "false"
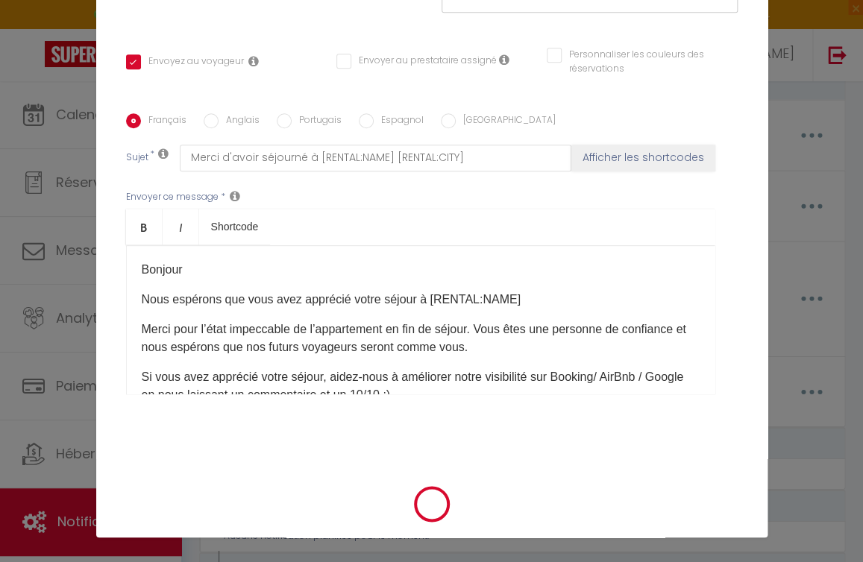
scroll to position [280, 0]
checkbox input "true"
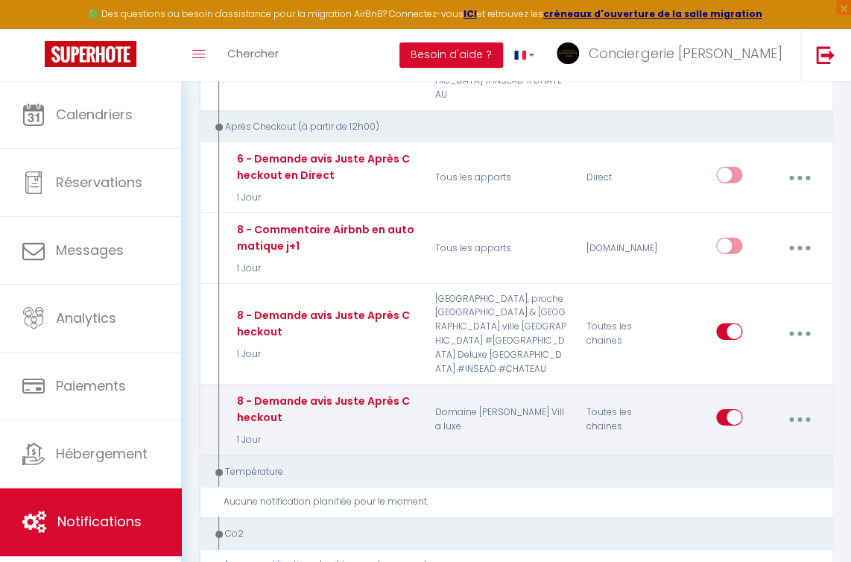
click at [804, 406] on button "button" at bounding box center [800, 420] width 40 height 28
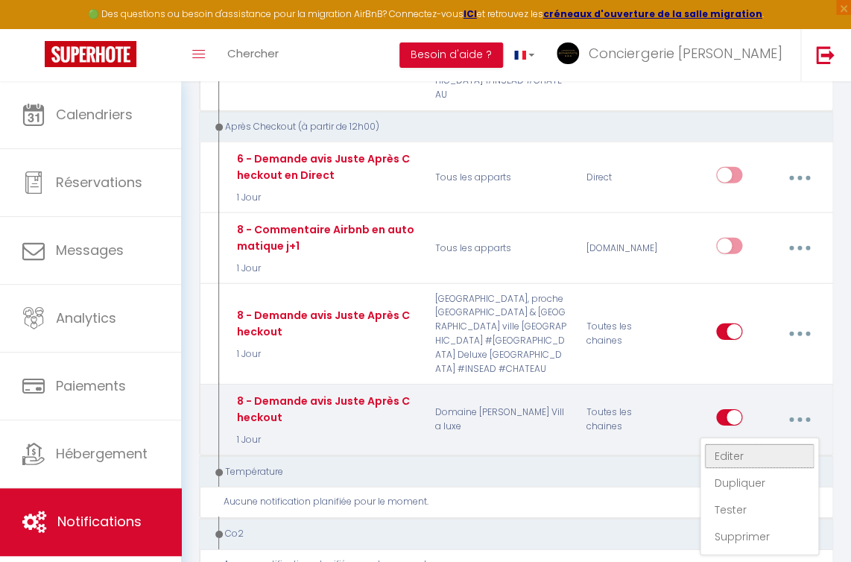
click at [757, 444] on link "Editer" at bounding box center [760, 456] width 110 height 25
type input "8 - Demande avis Juste Après Checkout"
select select "5"
select select "1 Jour"
select select "if_booking_is_paid"
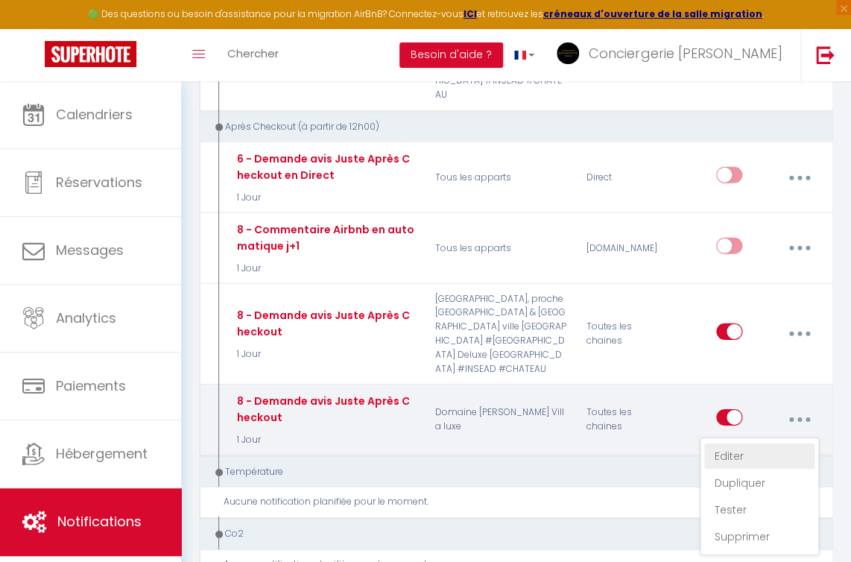
checkbox input "true"
checkbox input "false"
radio input "true"
type input "Merci d'avoir séjourné à [RENTAL:NAME] [RENTAL:CITY]"
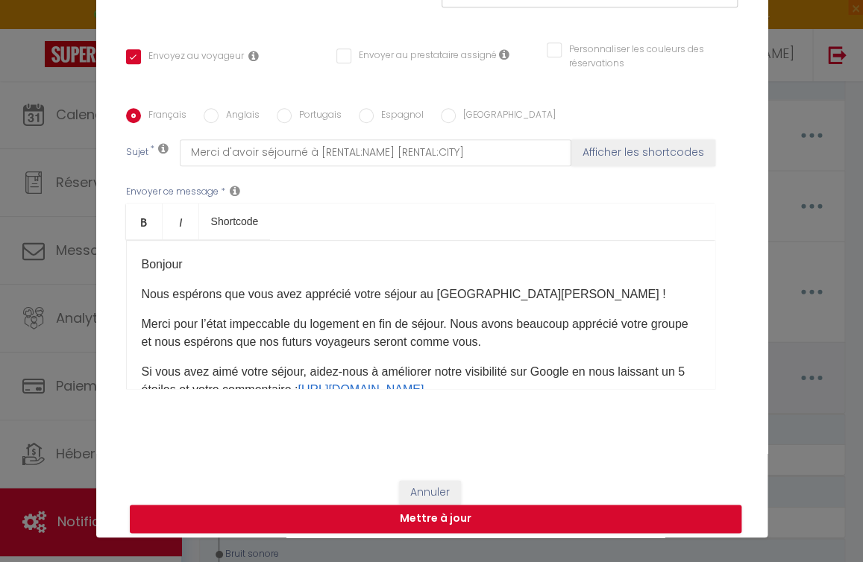
scroll to position [51, 0]
click at [209, 119] on input "Anglais" at bounding box center [211, 115] width 15 height 15
radio input "true"
checkbox input "true"
checkbox input "false"
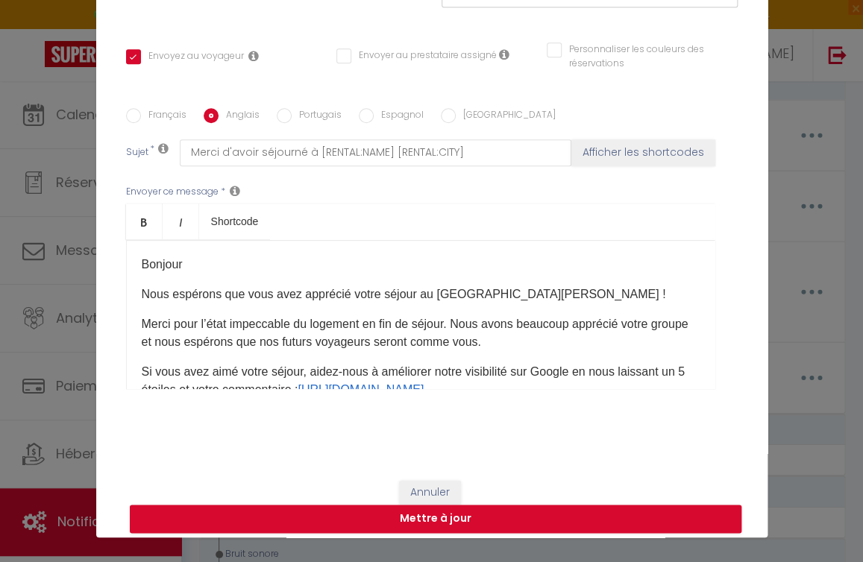
checkbox input "false"
type input "Thank you for staying at [RENTAL:NAME] [RENTAL:CITY]"
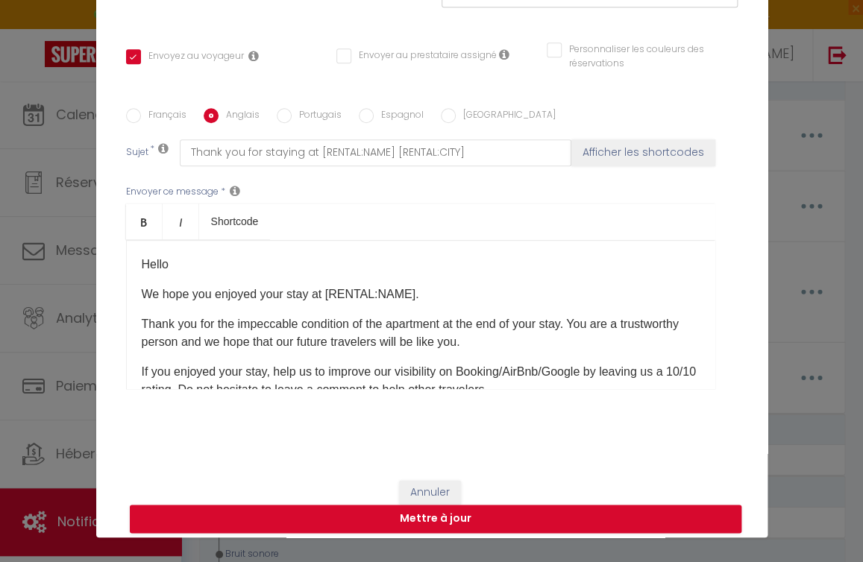
click at [252, 290] on div "​Hello We hope you enjoyed your stay at [RENTAL:NAME]​. Thank you for the impec…" at bounding box center [420, 314] width 589 height 149
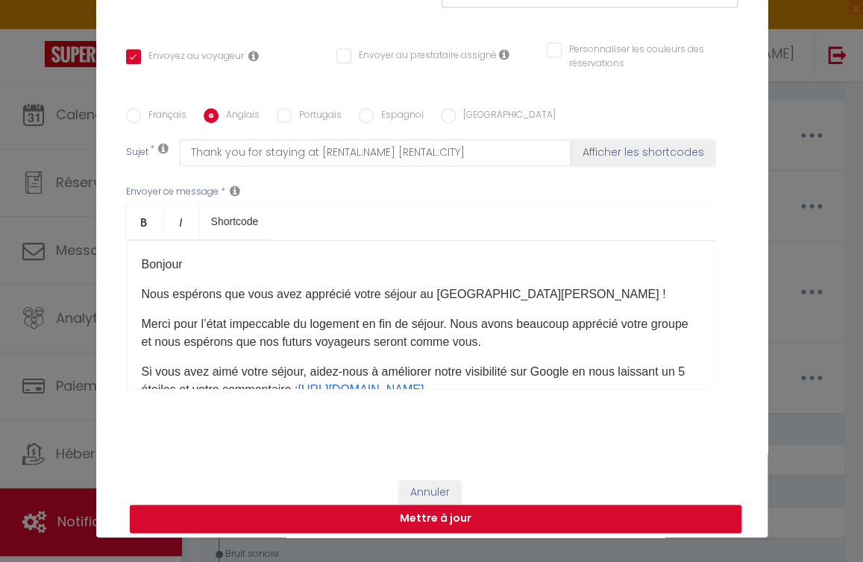
click at [142, 268] on p "Bonjour" at bounding box center [421, 265] width 558 height 18
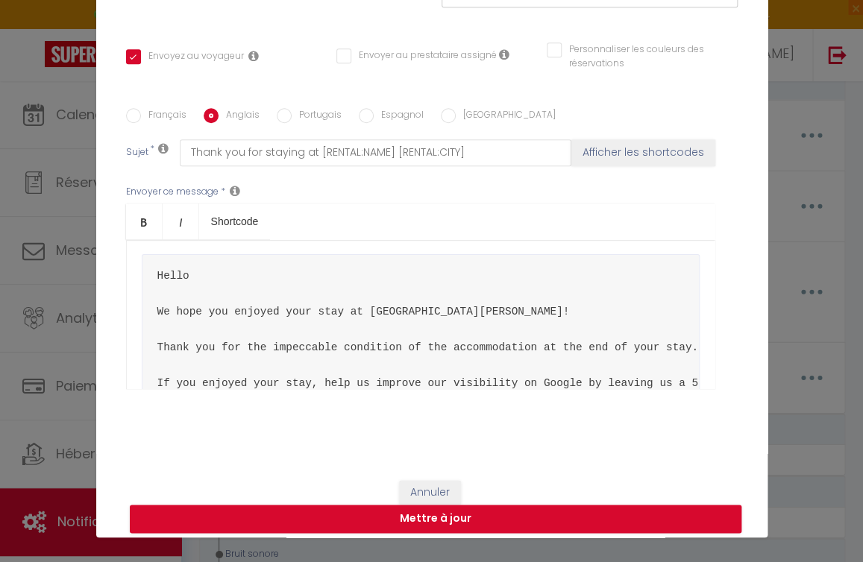
scroll to position [0, 0]
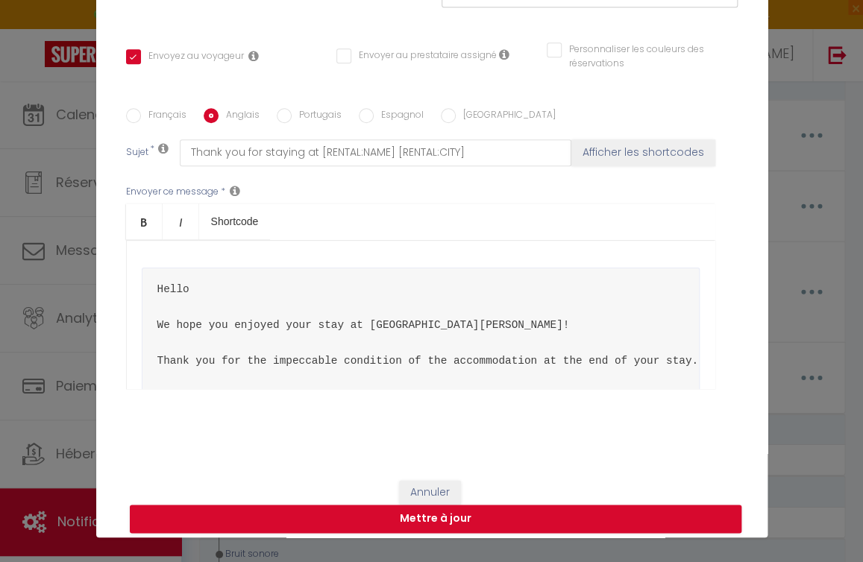
click at [300, 303] on pre "Hello We hope you enjoyed your stay at [GEOGRAPHIC_DATA][PERSON_NAME]! Thank yo…" at bounding box center [421, 379] width 558 height 222
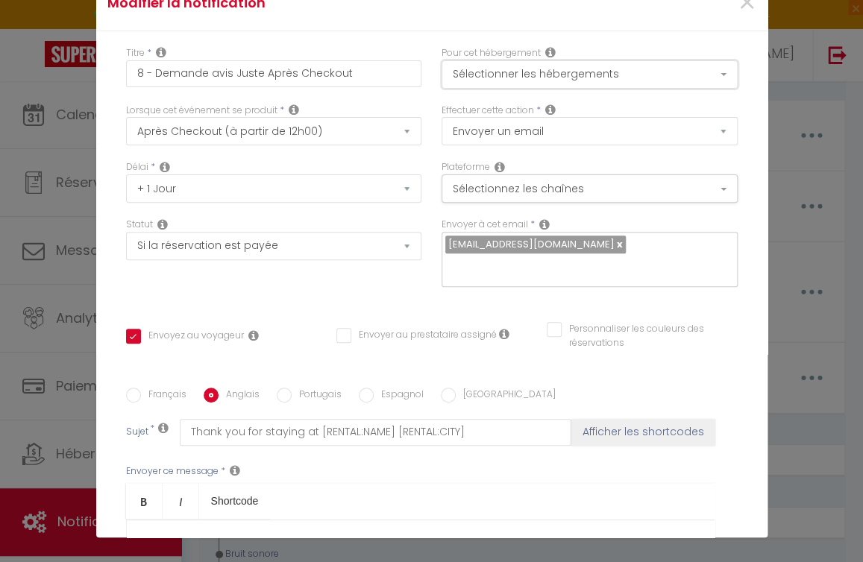
click at [532, 76] on button "Sélectionner les hébergements" at bounding box center [589, 74] width 296 height 28
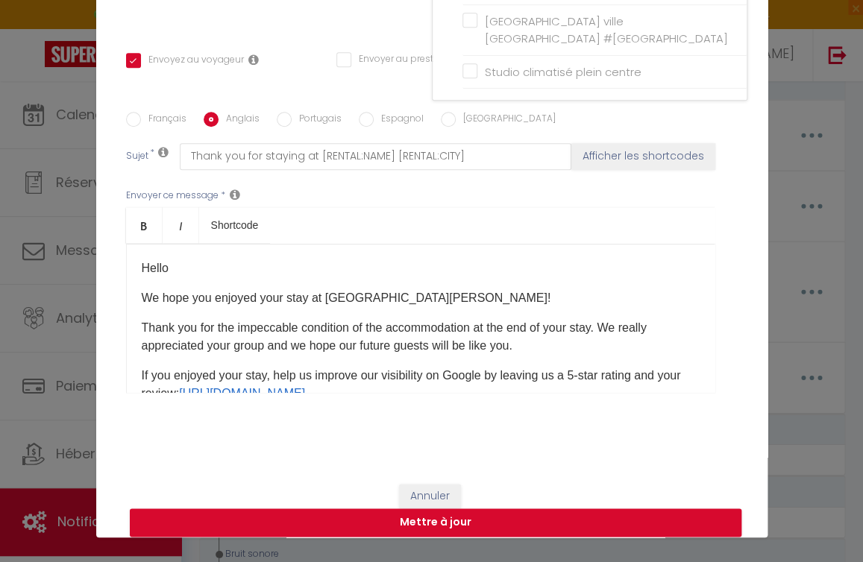
scroll to position [295, 0]
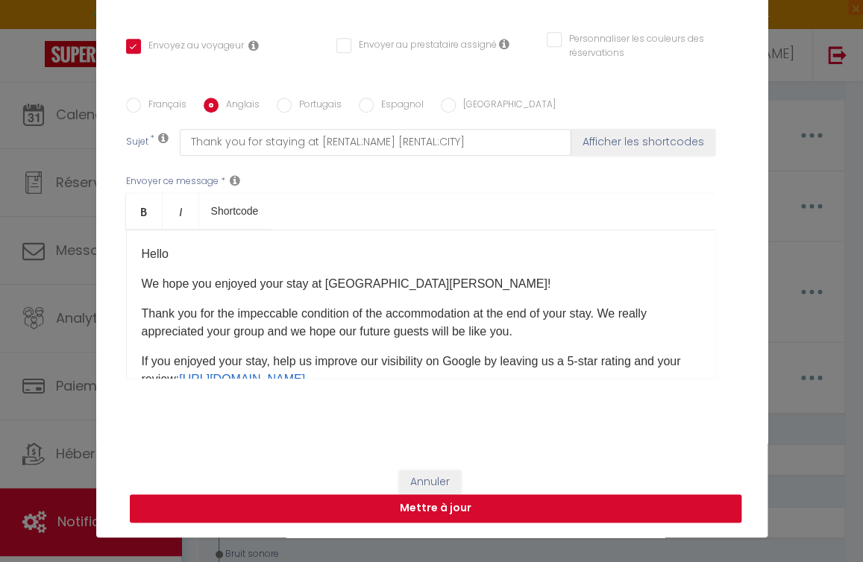
click at [412, 500] on button "Mettre à jour" at bounding box center [435, 508] width 611 height 28
checkbox input "true"
checkbox input "false"
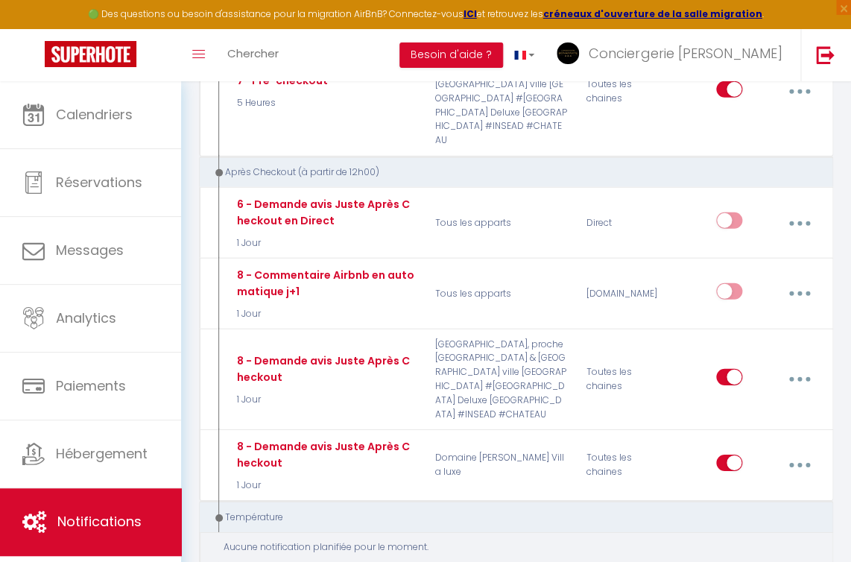
scroll to position [1106, 0]
